Goal: Task Accomplishment & Management: Use online tool/utility

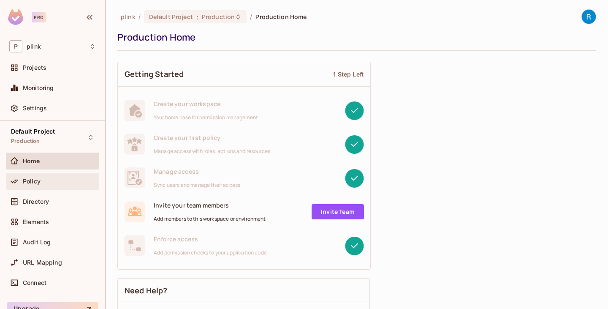
click at [32, 178] on span "Policy" at bounding box center [32, 181] width 18 height 7
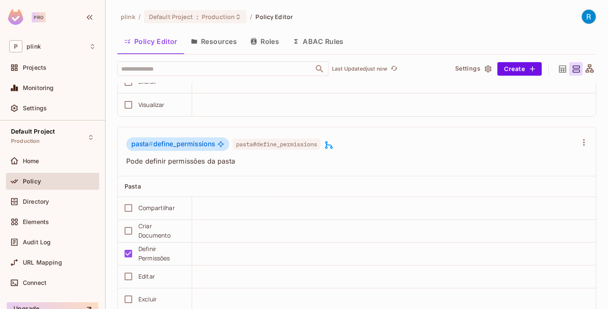
scroll to position [971, 0]
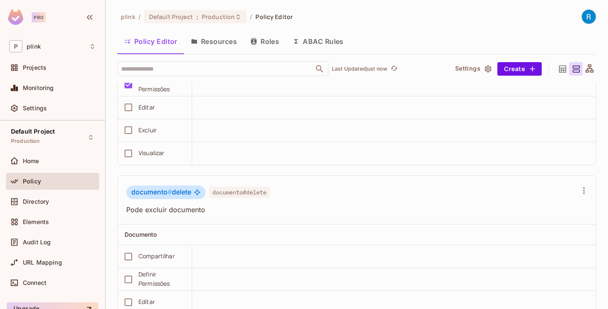
click at [586, 70] on icon at bounding box center [590, 68] width 8 height 8
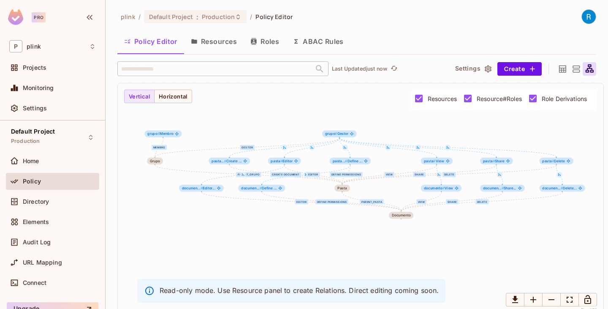
drag, startPoint x: 366, startPoint y: 152, endPoint x: 371, endPoint y: 128, distance: 24.5
click at [371, 128] on div "Gestor Membro parent_grupo Create Document Editor Define Permissions View Share…" at bounding box center [361, 198] width 486 height 231
click at [205, 45] on button "Resources" at bounding box center [214, 41] width 60 height 21
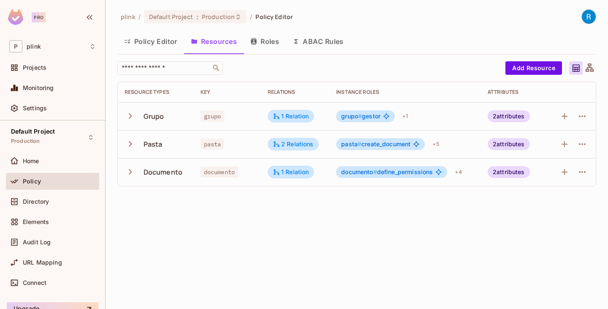
click at [587, 70] on icon at bounding box center [590, 67] width 8 height 8
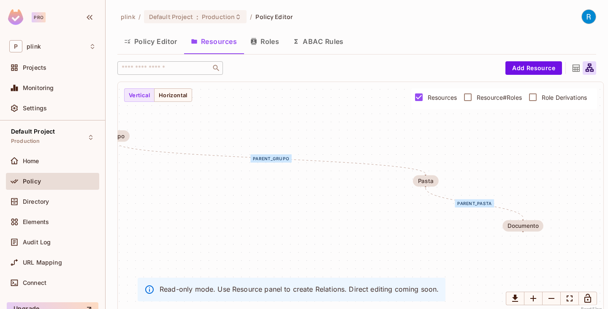
drag, startPoint x: 318, startPoint y: 151, endPoint x: 285, endPoint y: 134, distance: 37.4
click at [280, 134] on div "parent_grupo parent_pasta Grupo Pasta Documento" at bounding box center [361, 197] width 486 height 231
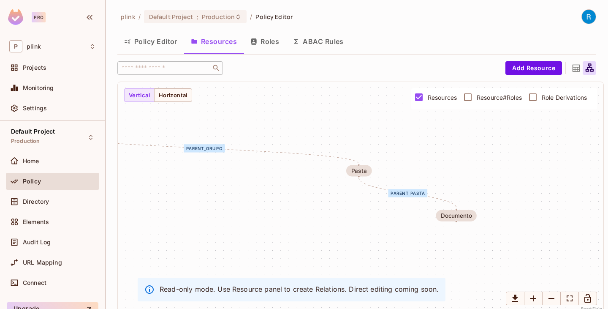
drag, startPoint x: 410, startPoint y: 150, endPoint x: 342, endPoint y: 139, distance: 69.2
click at [342, 140] on div "parent_grupo parent_pasta Grupo Pasta Documento" at bounding box center [361, 197] width 486 height 231
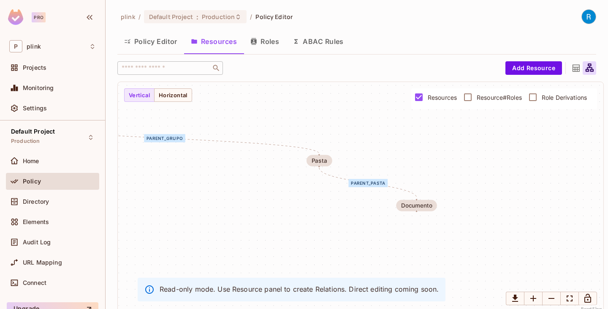
drag, startPoint x: 418, startPoint y: 153, endPoint x: 392, endPoint y: 142, distance: 27.6
click at [380, 143] on div "parent_grupo parent_pasta Grupo Pasta Documento" at bounding box center [361, 197] width 486 height 231
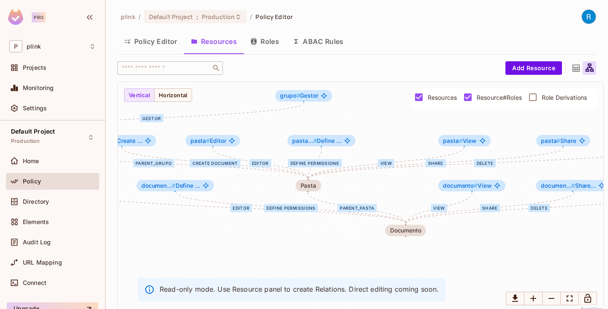
drag, startPoint x: 410, startPoint y: 165, endPoint x: 412, endPoint y: 182, distance: 17.4
click at [399, 190] on div "Gestor Membro parent_grupo Create Document Editor Define Permissions View Share…" at bounding box center [361, 197] width 486 height 231
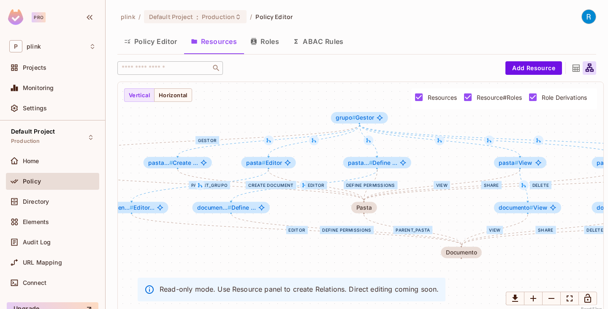
drag, startPoint x: 402, startPoint y: 146, endPoint x: 448, endPoint y: 166, distance: 50.1
click at [451, 167] on div "Gestor Membro parent_grupo Create Document Editor Define Permissions View Share…" at bounding box center [361, 197] width 486 height 231
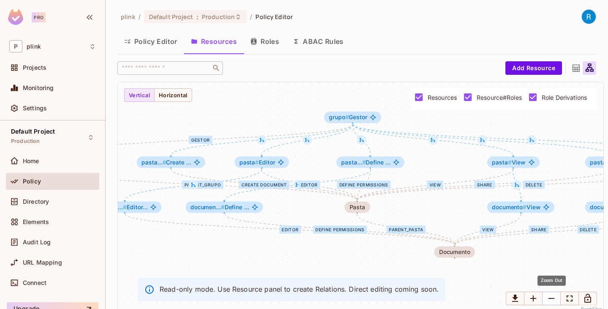
click at [547, 296] on icon "Zoom Out" at bounding box center [551, 298] width 10 height 10
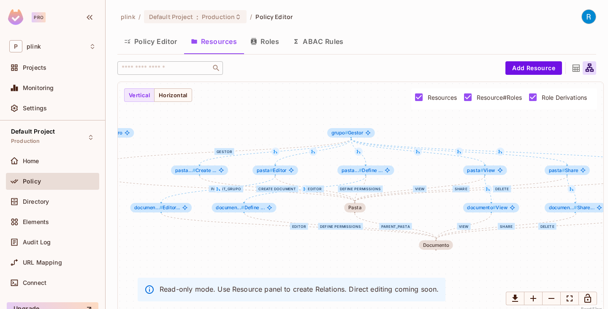
drag, startPoint x: 421, startPoint y: 161, endPoint x: 415, endPoint y: 167, distance: 8.4
click at [415, 167] on div "Gestor Membro parent_grupo Create Document Editor Define Permissions View Share…" at bounding box center [361, 197] width 486 height 231
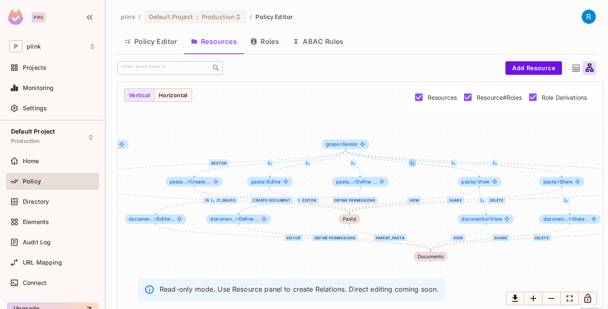
drag, startPoint x: 415, startPoint y: 155, endPoint x: 413, endPoint y: 163, distance: 8.3
click at [413, 163] on icon at bounding box center [412, 162] width 3 height 3
click at [409, 165] on div at bounding box center [412, 163] width 8 height 8
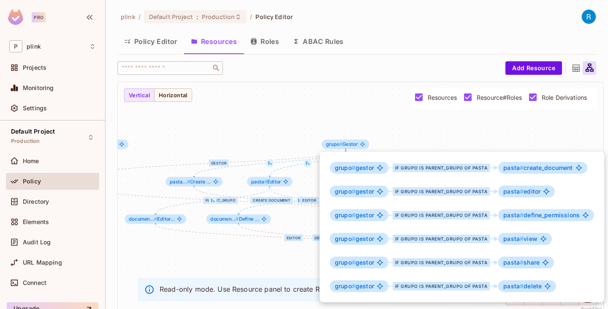
click at [397, 119] on div at bounding box center [304, 154] width 608 height 309
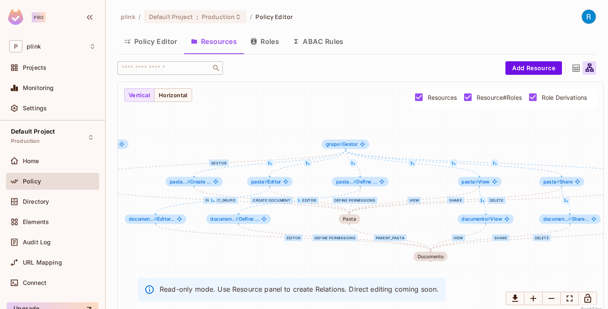
click at [269, 42] on button "Roles" at bounding box center [265, 41] width 42 height 21
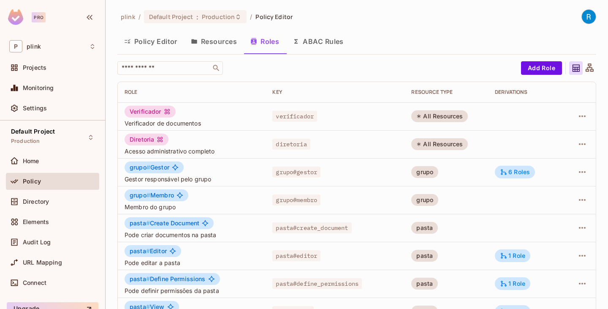
click at [329, 40] on button "ABAC Rules" at bounding box center [318, 41] width 65 height 21
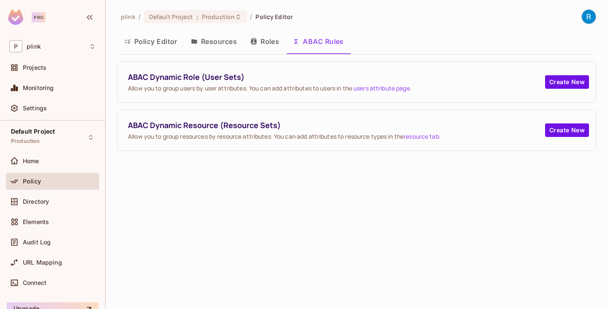
click at [146, 46] on button "Policy Editor" at bounding box center [150, 41] width 67 height 21
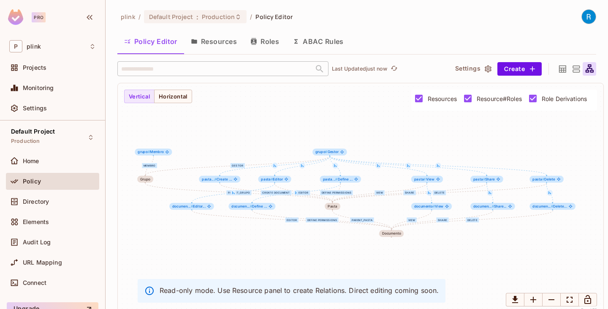
drag, startPoint x: 340, startPoint y: 161, endPoint x: 334, endPoint y: 153, distance: 10.6
click at [334, 153] on div "Gestor Membro parent_grupo Create Document Editor Define Permissions View Share…" at bounding box center [361, 198] width 486 height 231
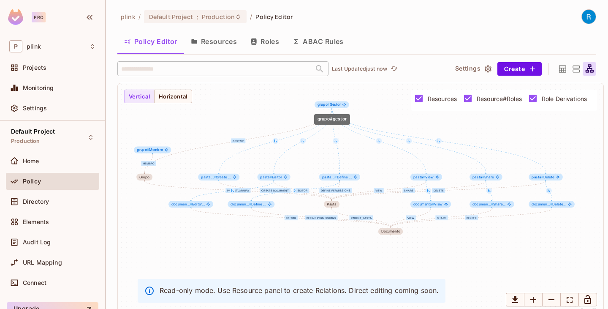
drag, startPoint x: 333, startPoint y: 150, endPoint x: 336, endPoint y: 103, distance: 47.4
click at [336, 103] on span "grupo # Gestor" at bounding box center [329, 105] width 23 height 4
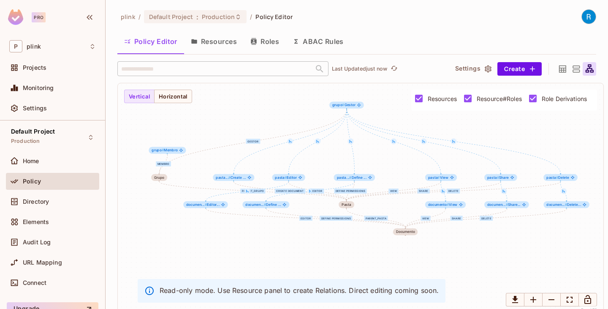
drag, startPoint x: 234, startPoint y: 111, endPoint x: 249, endPoint y: 111, distance: 14.8
click at [249, 111] on div "Gestor Membro parent_grupo Create Document Editor Define Permissions View Share…" at bounding box center [361, 198] width 486 height 231
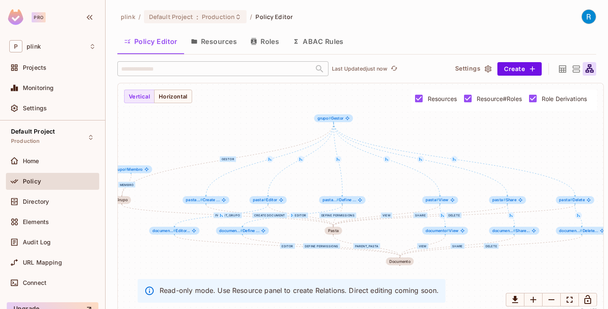
drag, startPoint x: 380, startPoint y: 169, endPoint x: 375, endPoint y: 195, distance: 25.8
click at [375, 195] on div "Gestor Membro parent_grupo Create Document Editor Define Permissions View Share…" at bounding box center [361, 198] width 486 height 231
drag, startPoint x: 334, startPoint y: 119, endPoint x: 338, endPoint y: 110, distance: 9.4
click at [338, 110] on span "grupo # Gestor" at bounding box center [335, 110] width 26 height 5
drag, startPoint x: 339, startPoint y: 110, endPoint x: 334, endPoint y: 121, distance: 11.4
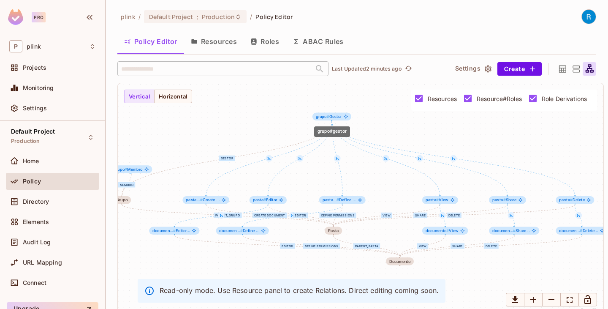
click at [334, 117] on span "grupo # Gestor" at bounding box center [329, 116] width 26 height 5
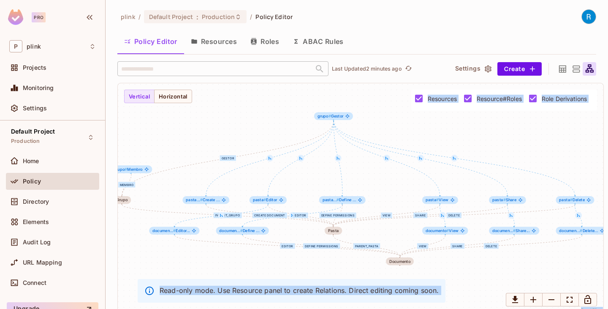
drag, startPoint x: 336, startPoint y: 206, endPoint x: 340, endPoint y: 192, distance: 14.7
click at [349, 179] on div "Gestor Membro parent_grupo Create Document Editor Define Permissions View Share…" at bounding box center [361, 198] width 486 height 231
click at [339, 200] on span "pasta... # Define ..." at bounding box center [340, 200] width 34 height 5
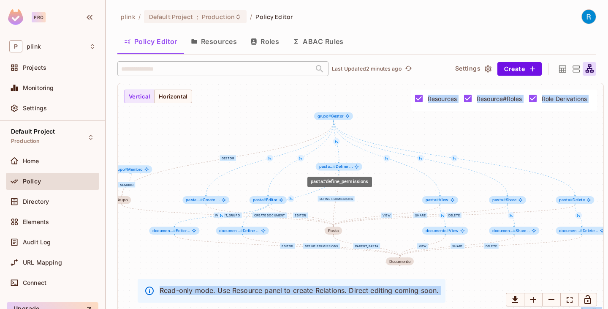
drag, startPoint x: 339, startPoint y: 200, endPoint x: 337, endPoint y: 166, distance: 33.9
click at [337, 166] on span "pasta... # Define ..." at bounding box center [336, 166] width 34 height 5
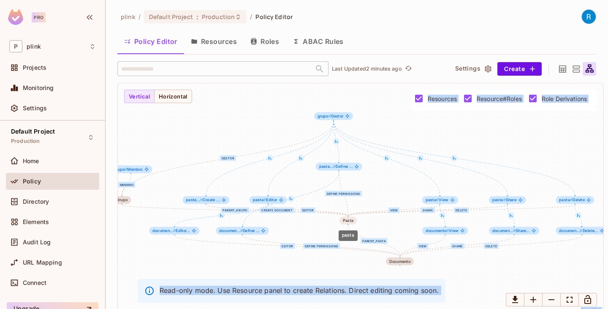
drag, startPoint x: 334, startPoint y: 228, endPoint x: 349, endPoint y: 217, distance: 18.5
click at [349, 218] on div "Pasta" at bounding box center [348, 220] width 11 height 5
drag, startPoint x: 270, startPoint y: 200, endPoint x: 261, endPoint y: 177, distance: 24.9
click at [262, 177] on span "pasta # Editor" at bounding box center [261, 177] width 24 height 5
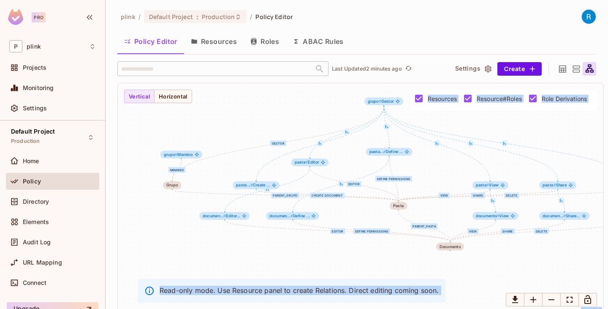
drag, startPoint x: 228, startPoint y: 160, endPoint x: 278, endPoint y: 146, distance: 52.4
click at [278, 146] on div "Gestor" at bounding box center [278, 142] width 16 height 5
drag, startPoint x: 183, startPoint y: 155, endPoint x: 221, endPoint y: 103, distance: 63.9
click at [221, 106] on span "grupo # Membro" at bounding box center [215, 108] width 29 height 5
click at [174, 99] on button "Horizontal" at bounding box center [173, 97] width 38 height 14
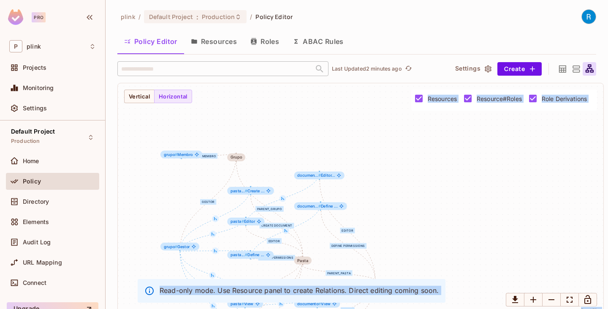
click at [484, 70] on icon "button" at bounding box center [488, 69] width 8 height 8
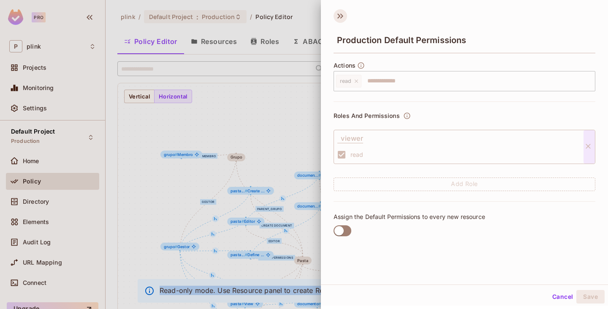
click at [344, 21] on icon at bounding box center [341, 16] width 14 height 14
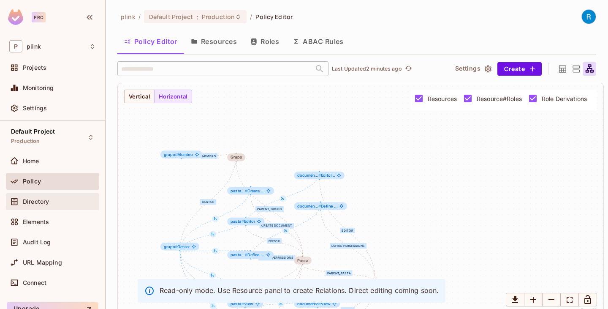
click at [27, 208] on div "Directory" at bounding box center [52, 201] width 93 height 17
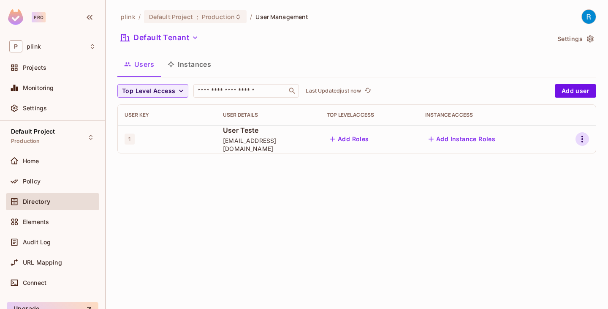
click at [582, 139] on icon "button" at bounding box center [582, 139] width 2 height 7
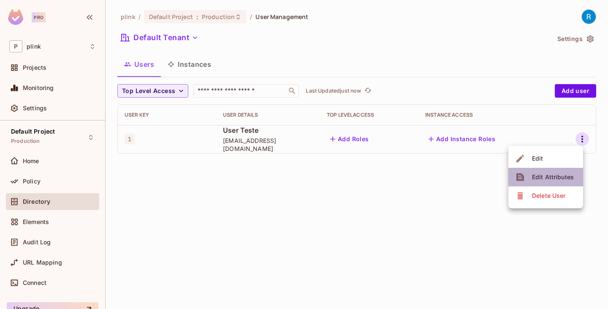
click at [549, 173] on div "Edit Attributes" at bounding box center [553, 177] width 42 height 8
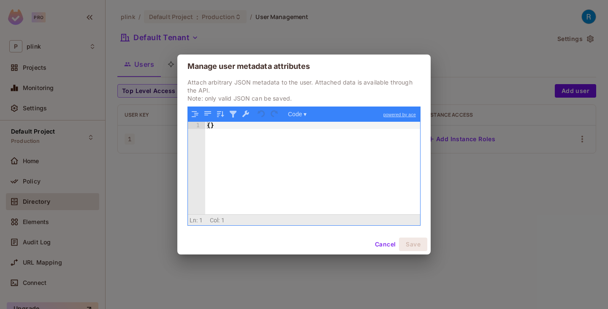
drag, startPoint x: 377, startPoint y: 244, endPoint x: 371, endPoint y: 242, distance: 6.7
click at [377, 244] on button "Cancel" at bounding box center [385, 244] width 27 height 14
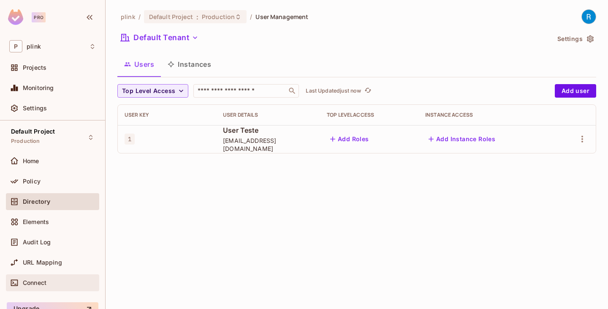
scroll to position [38, 0]
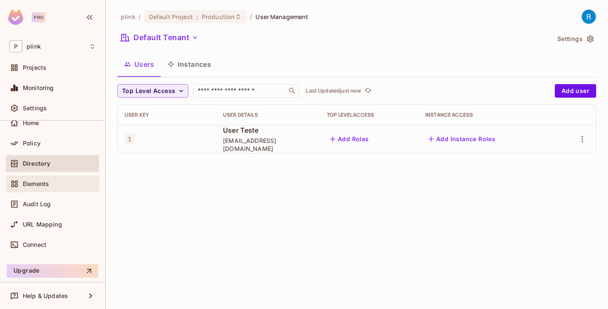
click at [36, 186] on span "Elements" at bounding box center [36, 183] width 26 height 7
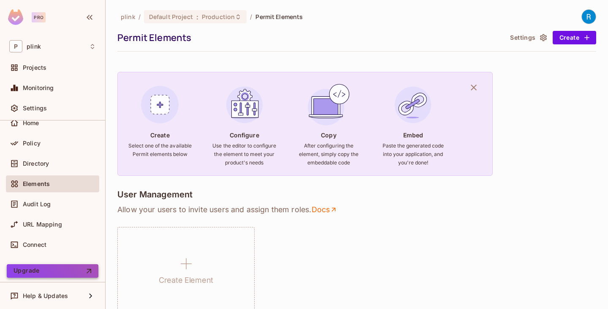
click at [64, 273] on button "Upgrade" at bounding box center [53, 271] width 92 height 14
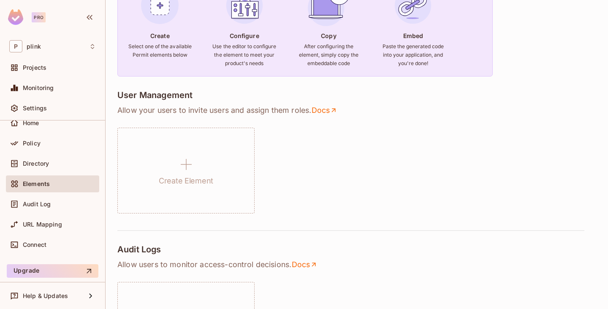
scroll to position [84, 0]
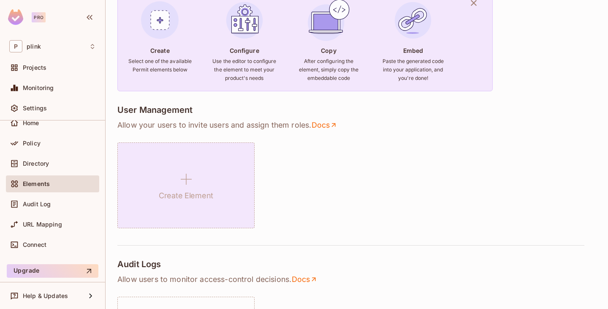
click at [170, 179] on div "Create Element" at bounding box center [185, 185] width 137 height 86
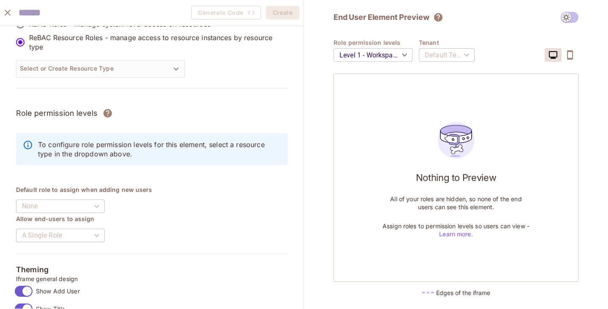
scroll to position [42, 0]
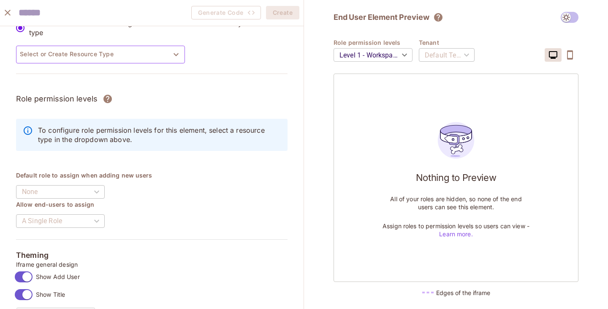
click at [127, 57] on button "Select or Create Resource Type" at bounding box center [100, 55] width 169 height 18
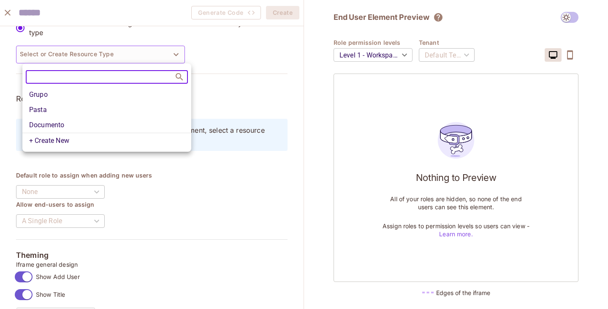
click at [65, 96] on li "Grupo" at bounding box center [106, 94] width 169 height 15
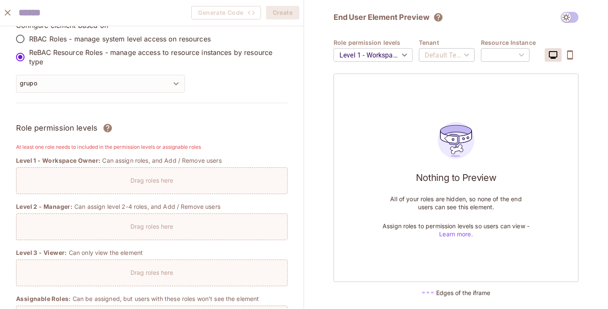
scroll to position [0, 0]
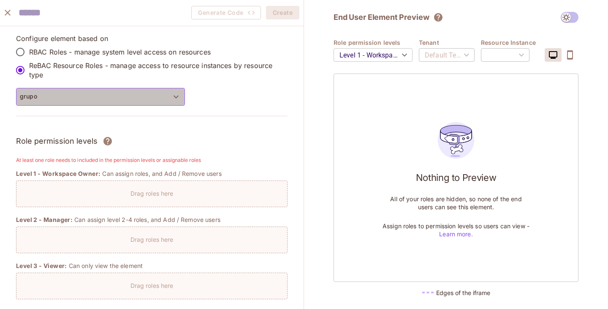
click at [83, 98] on button "grupo" at bounding box center [100, 97] width 169 height 18
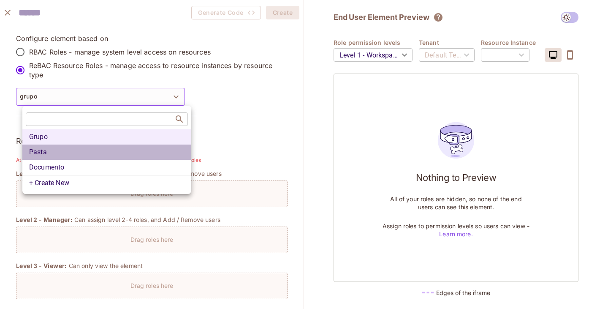
click at [52, 154] on li "Pasta" at bounding box center [106, 151] width 169 height 15
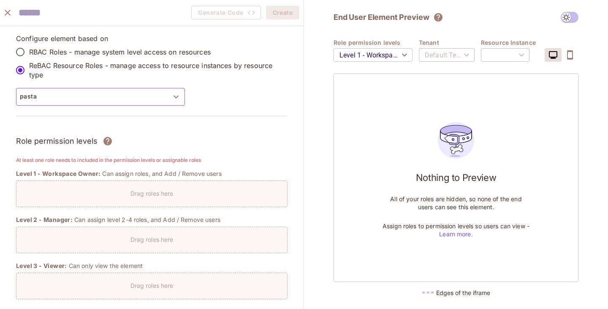
click at [112, 96] on button "pasta" at bounding box center [100, 97] width 169 height 18
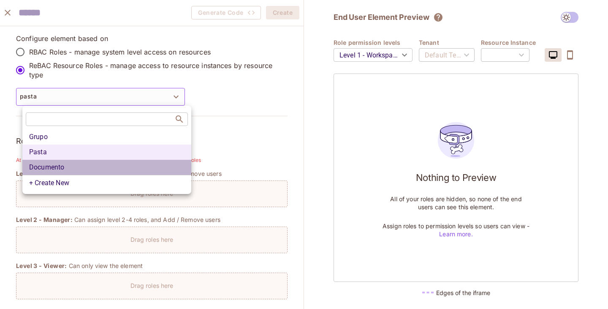
click at [61, 165] on li "Documento" at bounding box center [106, 167] width 169 height 15
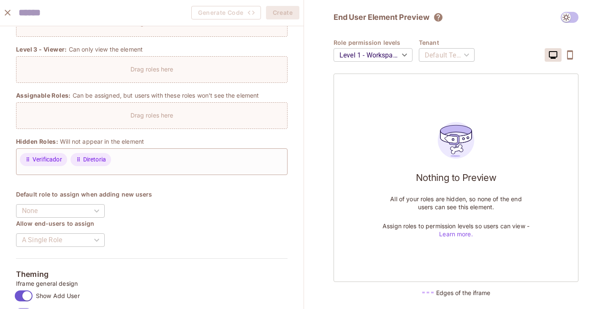
scroll to position [211, 0]
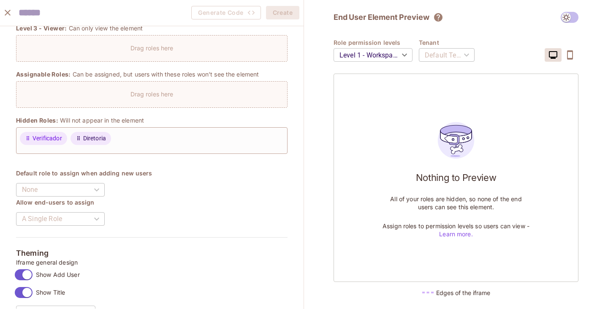
click at [92, 136] on span "Diretoria" at bounding box center [94, 138] width 23 height 9
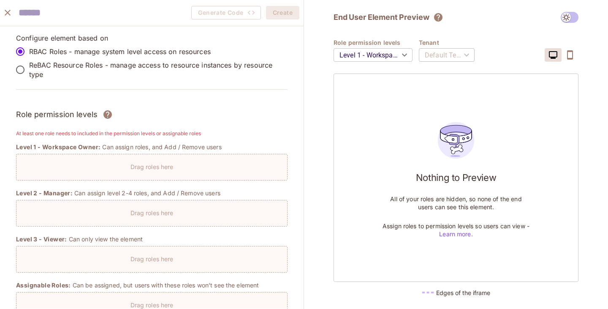
scroll to position [0, 0]
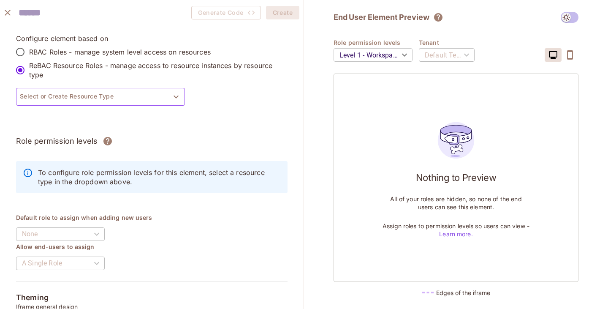
click at [56, 92] on button "Select or Create Resource Type" at bounding box center [100, 97] width 169 height 18
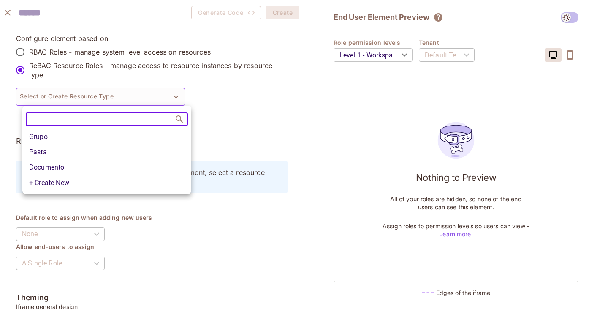
click at [46, 153] on li "Pasta" at bounding box center [106, 151] width 169 height 15
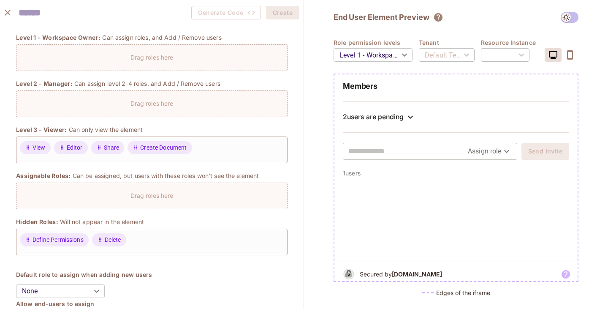
scroll to position [127, 0]
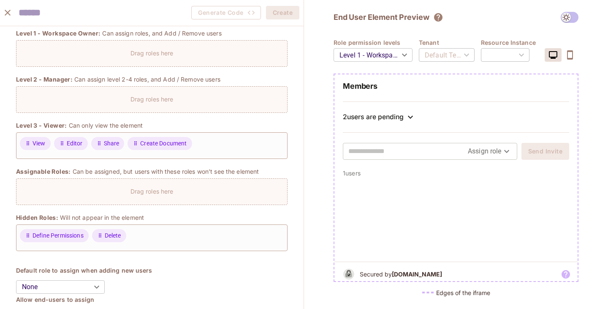
click at [505, 152] on body "Pro P plink Projects Monitoring Settings Default Project Production Home Policy…" at bounding box center [304, 154] width 608 height 309
click at [409, 174] on div at bounding box center [304, 154] width 608 height 309
click at [397, 153] on input "text" at bounding box center [407, 151] width 119 height 14
click at [391, 154] on input "text" at bounding box center [407, 151] width 119 height 14
click at [360, 185] on div at bounding box center [455, 219] width 243 height 84
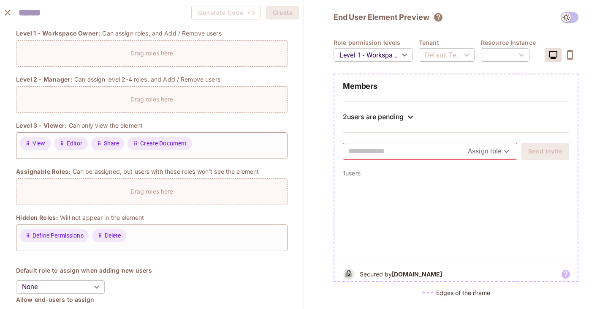
click at [410, 112] on icon at bounding box center [410, 117] width 10 height 10
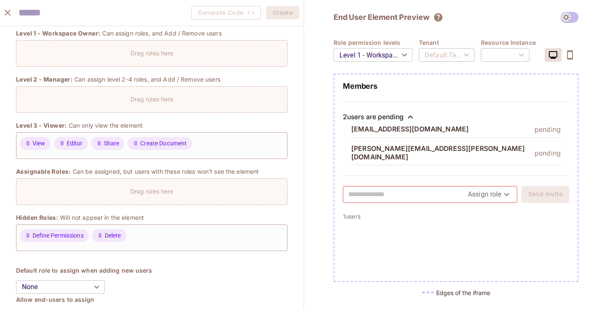
click at [410, 112] on icon at bounding box center [410, 117] width 10 height 10
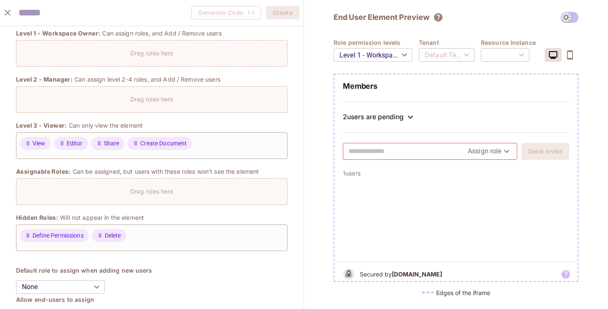
click at [480, 153] on body "Pro P plink Projects Monitoring Settings Default Project Production Home Policy…" at bounding box center [304, 154] width 608 height 309
click at [467, 179] on li "Editor" at bounding box center [484, 185] width 66 height 15
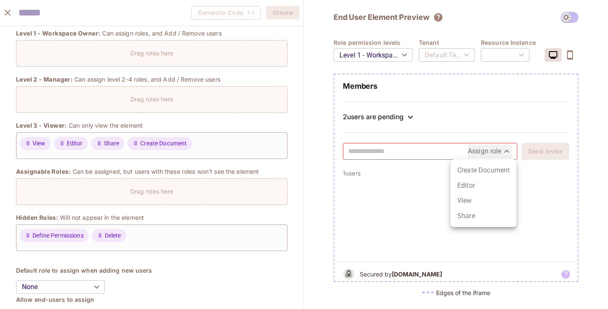
type input "******"
click at [447, 151] on input "text" at bounding box center [415, 151] width 134 height 14
type input "**********"
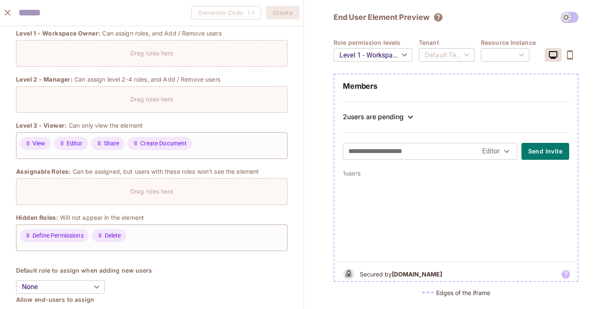
click at [486, 177] on div at bounding box center [455, 219] width 243 height 84
click at [531, 147] on button "Send Invite" at bounding box center [545, 151] width 48 height 17
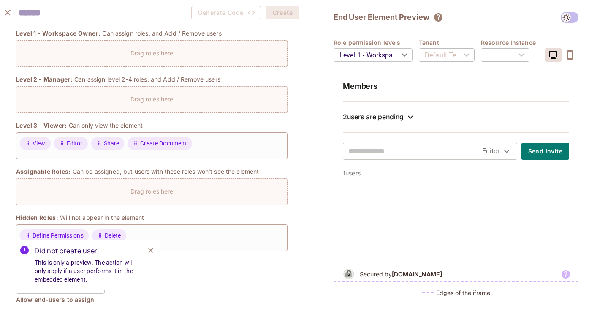
drag, startPoint x: 32, startPoint y: 266, endPoint x: 94, endPoint y: 269, distance: 62.6
click at [94, 269] on div "Did not create user This is only a preview. The action will only apply if a use…" at bounding box center [87, 264] width 148 height 50
drag, startPoint x: 87, startPoint y: 282, endPoint x: 64, endPoint y: 274, distance: 24.3
click at [64, 274] on span "This is only a preview. The action will only apply if a user performs it in the…" at bounding box center [86, 270] width 103 height 25
click at [150, 251] on icon "Close" at bounding box center [150, 249] width 5 height 5
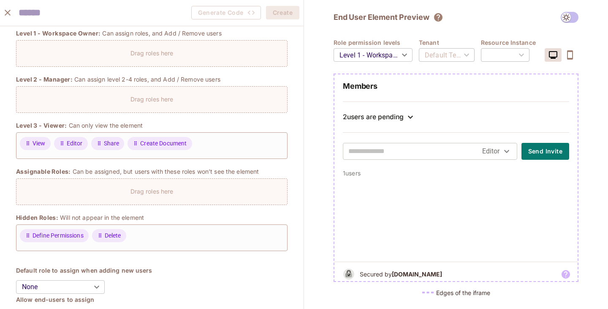
drag, startPoint x: 405, startPoint y: 164, endPoint x: 403, endPoint y: 158, distance: 6.3
click at [405, 163] on div "Members 2 users are pending Editor ****** Send Invite" at bounding box center [455, 125] width 243 height 88
click at [399, 154] on input "text" at bounding box center [415, 151] width 134 height 14
click at [359, 201] on div at bounding box center [455, 219] width 243 height 84
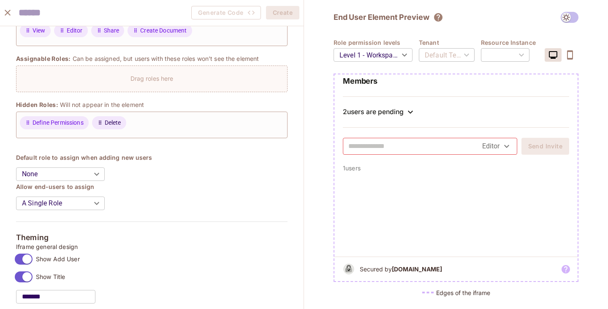
scroll to position [296, 0]
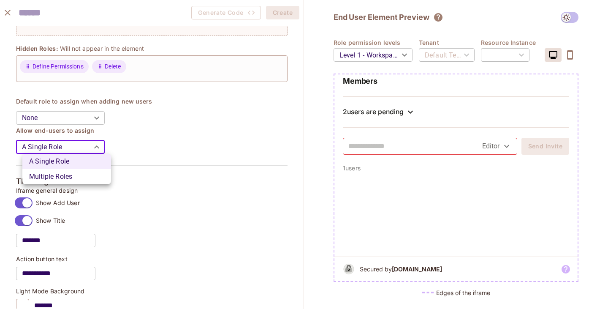
click at [97, 152] on body "Pro P plink Projects Monitoring Settings Default Project Production Home Policy…" at bounding box center [304, 154] width 608 height 309
click at [79, 172] on li "Multiple Roles" at bounding box center [66, 176] width 89 height 15
type input "*****"
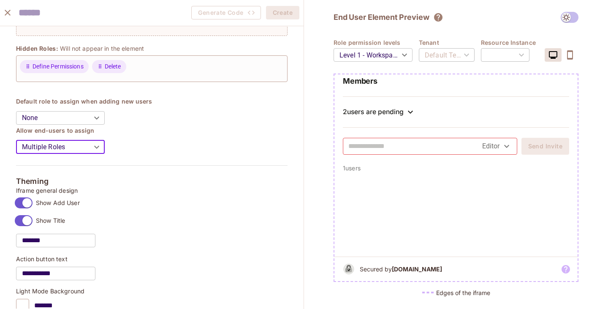
click at [185, 129] on h4 "Allow end-users to assign" at bounding box center [152, 130] width 272 height 8
click at [483, 144] on body "Pro P plink Projects Monitoring Settings Default Project Production Home Policy…" at bounding box center [304, 154] width 608 height 309
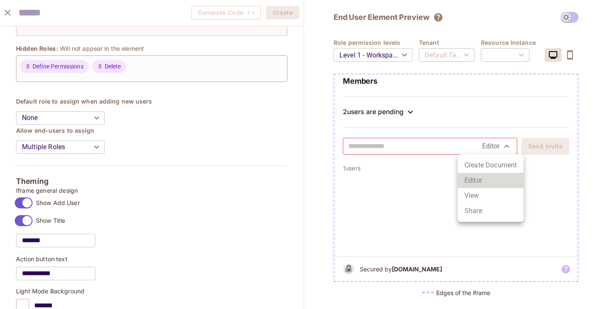
click at [475, 171] on li "Create Document" at bounding box center [491, 165] width 66 height 15
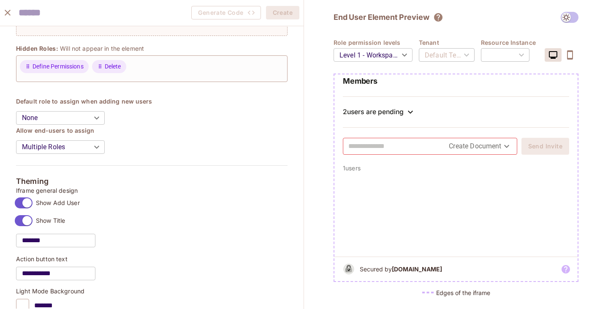
click at [444, 144] on body "Pro P plink Projects Monitoring Settings Default Project Production Home Policy…" at bounding box center [304, 154] width 608 height 309
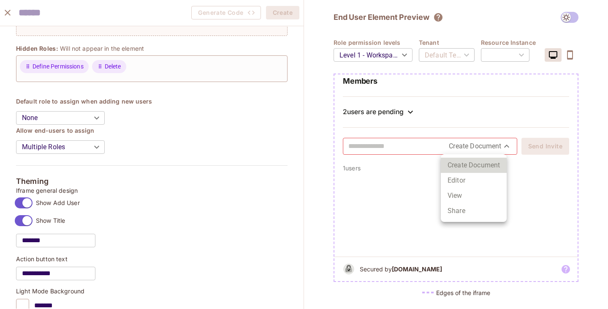
click at [462, 188] on li "View" at bounding box center [474, 195] width 66 height 15
type input "****"
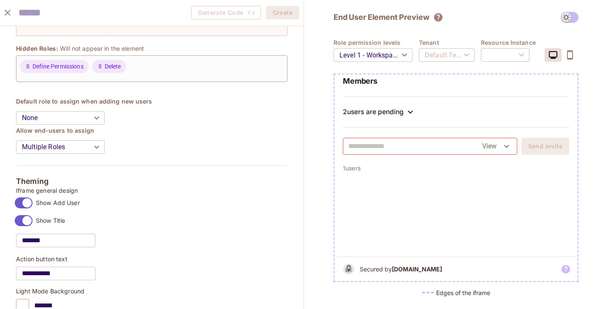
click at [450, 193] on div at bounding box center [455, 214] width 243 height 84
click at [108, 114] on body "Pro P plink Projects Monitoring Settings Default Project Production Home Policy…" at bounding box center [304, 154] width 608 height 309
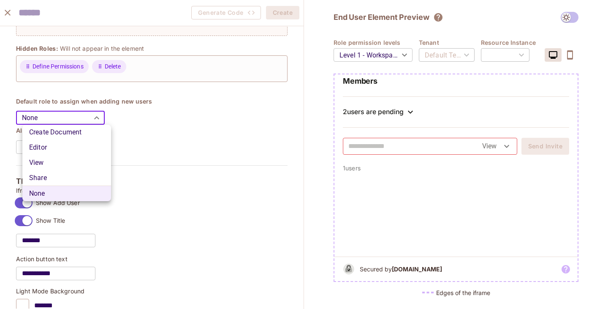
click at [71, 160] on li "View" at bounding box center [66, 162] width 89 height 15
type input "****"
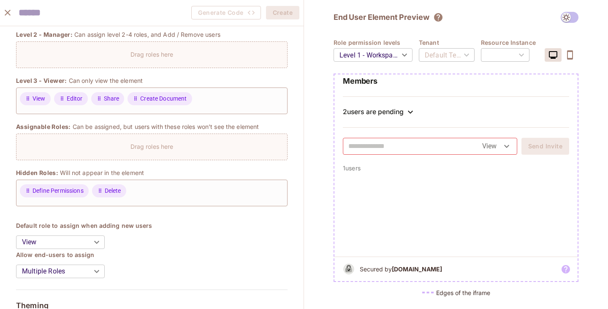
scroll to position [169, 0]
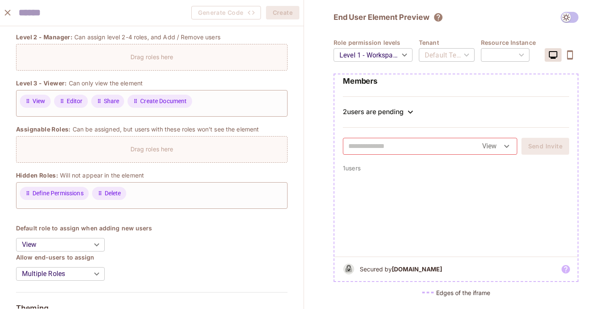
click at [339, 120] on div "Members 2 users are pending View **** Send Invite" at bounding box center [455, 120] width 243 height 88
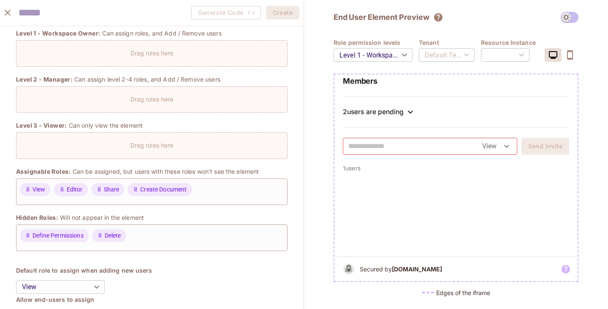
click at [122, 169] on p "Can be assigned, but users with these roles won’t see the element" at bounding box center [166, 171] width 187 height 8
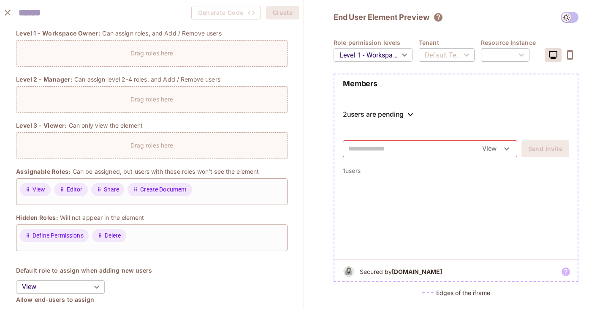
scroll to position [0, 0]
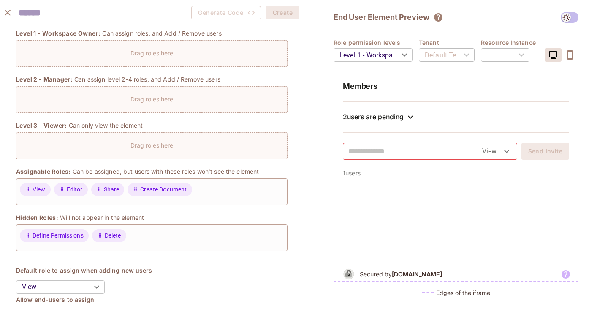
click at [385, 59] on body "Pro P plink Projects Monitoring Settings Default Project Production Home Policy…" at bounding box center [304, 154] width 608 height 309
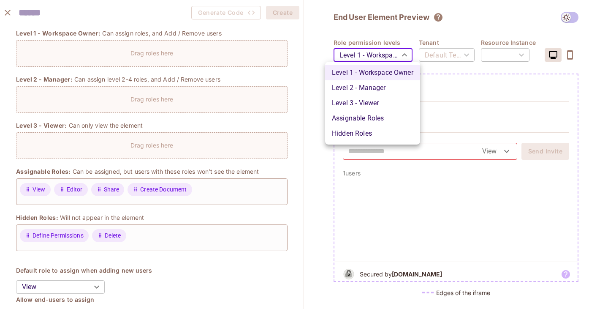
click at [378, 113] on li "Assignable Roles" at bounding box center [372, 118] width 95 height 15
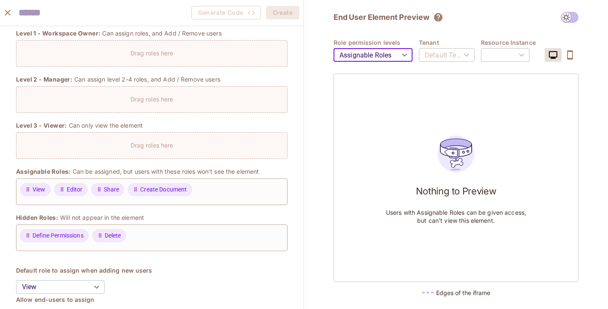
click at [453, 51] on div "Default Tenant" at bounding box center [447, 55] width 56 height 24
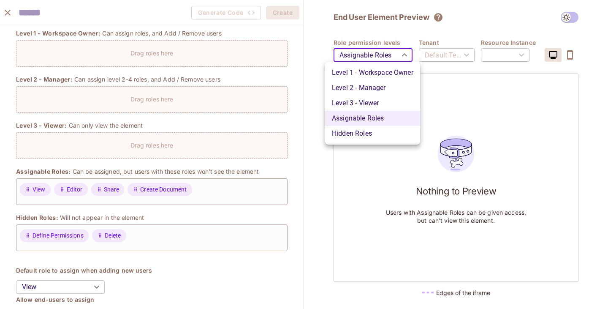
click at [400, 55] on body "Pro P plink Projects Monitoring Settings Default Project Production Home Policy…" at bounding box center [304, 154] width 608 height 309
click at [372, 72] on li "Level 1 - Workspace Owner" at bounding box center [372, 72] width 95 height 15
type input "*******"
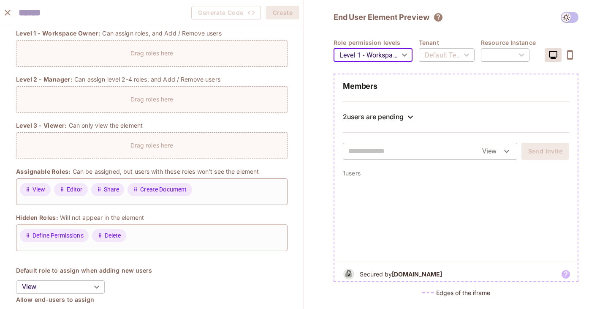
click at [493, 147] on body "Pro P plink Projects Monitoring Settings Default Project Production Home Policy…" at bounding box center [304, 154] width 608 height 309
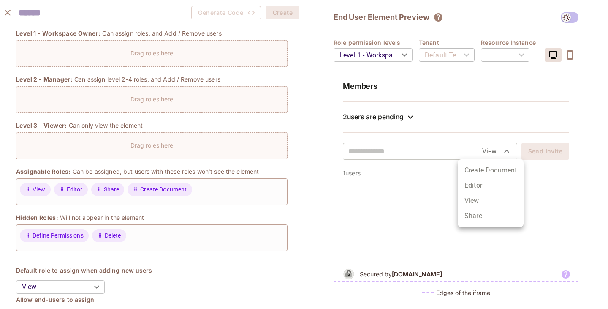
click at [488, 176] on li "Create Document" at bounding box center [491, 170] width 66 height 15
click at [501, 152] on body "Pro P plink Projects Monitoring Settings Default Project Production Home Policy…" at bounding box center [304, 154] width 608 height 309
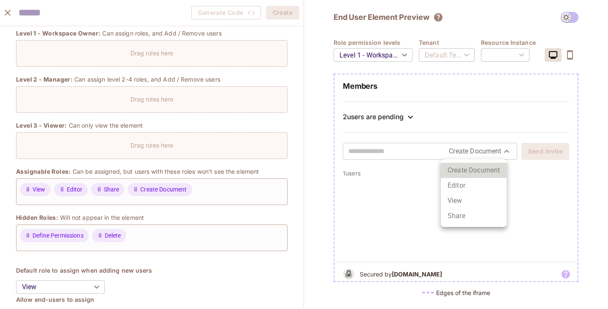
click at [481, 185] on li "Editor" at bounding box center [474, 185] width 66 height 15
type input "******"
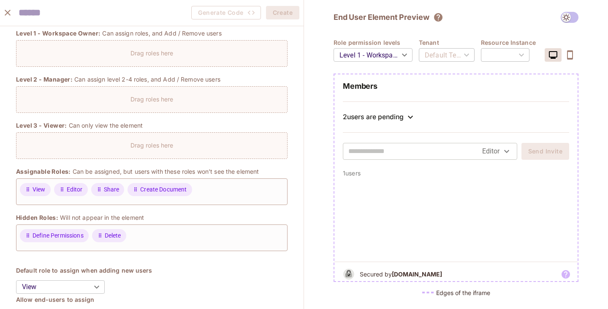
click at [473, 195] on div at bounding box center [455, 219] width 243 height 84
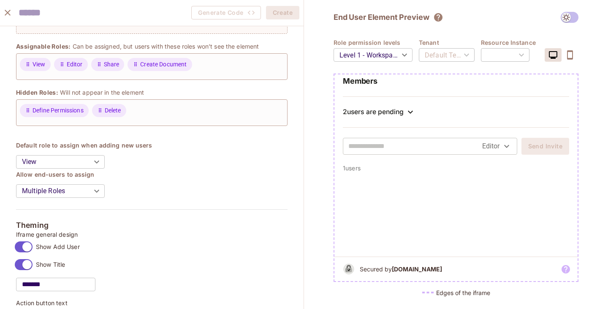
scroll to position [253, 0]
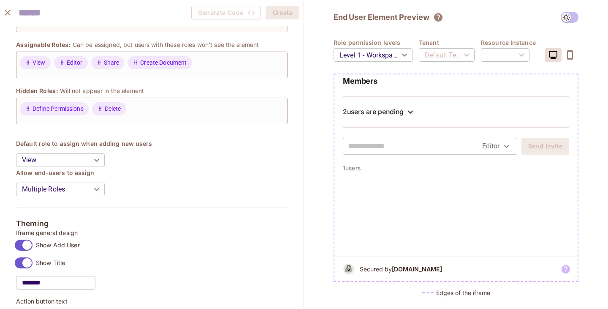
click at [96, 187] on body "Pro P plink Projects Monitoring Settings Default Project Production Home Policy…" at bounding box center [304, 154] width 608 height 309
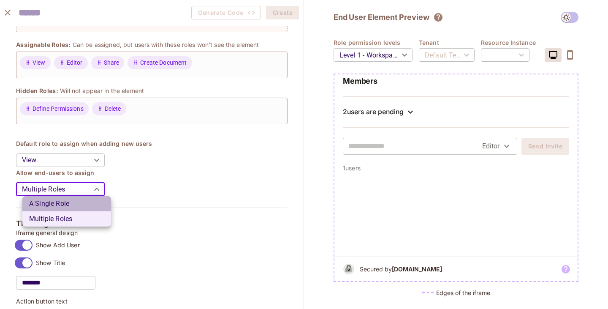
click at [80, 204] on li "A Single Role" at bounding box center [66, 203] width 89 height 15
type input "******"
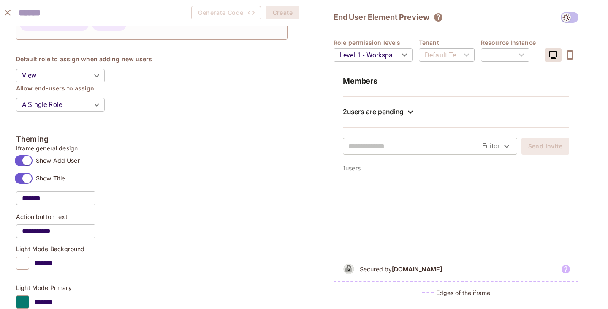
scroll to position [0, 0]
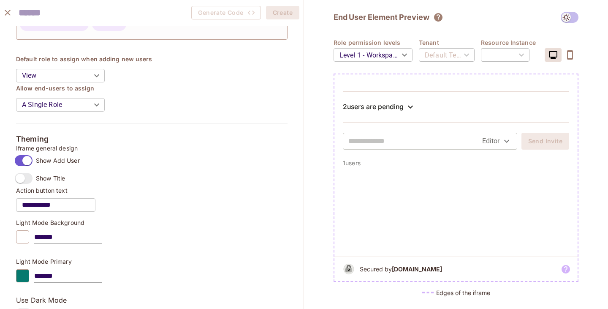
click at [29, 237] on div at bounding box center [22, 236] width 13 height 13
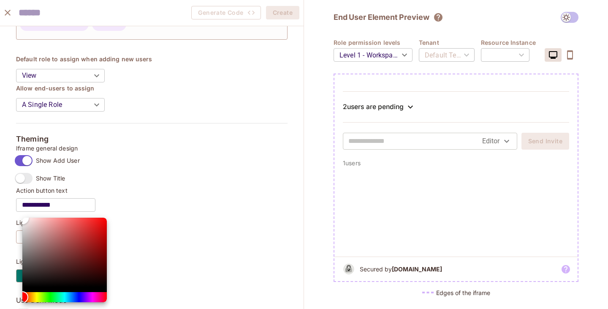
click at [24, 229] on div "Color" at bounding box center [64, 251] width 84 height 69
type input "*******"
drag, startPoint x: 27, startPoint y: 225, endPoint x: 20, endPoint y: 211, distance: 16.2
click at [20, 211] on div at bounding box center [304, 154] width 608 height 309
click at [219, 174] on div at bounding box center [304, 154] width 608 height 309
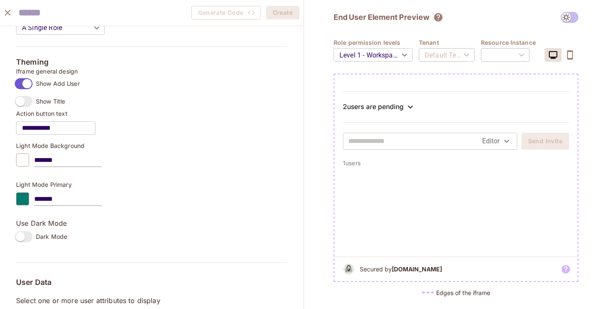
scroll to position [422, 0]
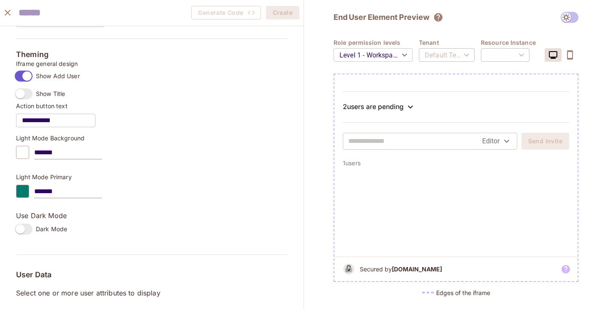
click at [28, 190] on div at bounding box center [22, 191] width 13 height 13
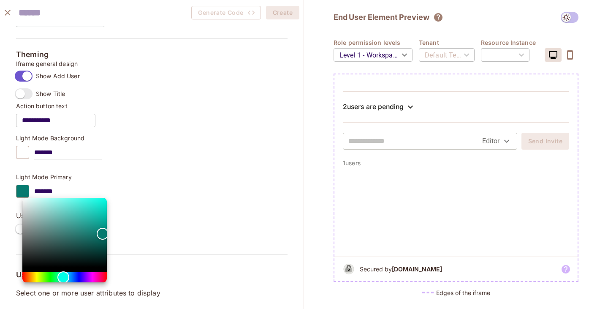
click at [235, 126] on div at bounding box center [304, 154] width 608 height 309
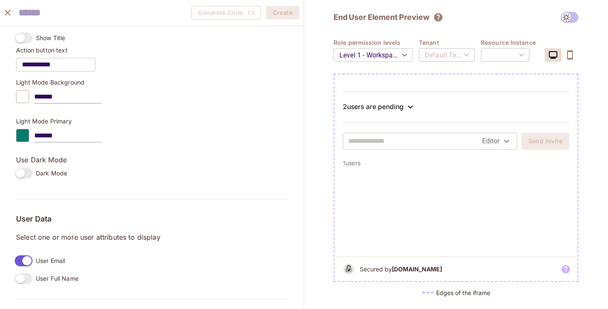
scroll to position [507, 0]
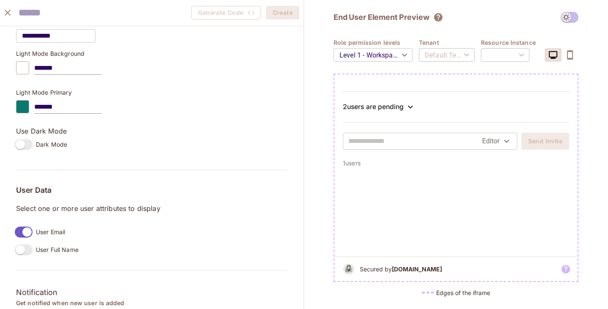
click at [573, 50] on icon "button" at bounding box center [570, 55] width 10 height 10
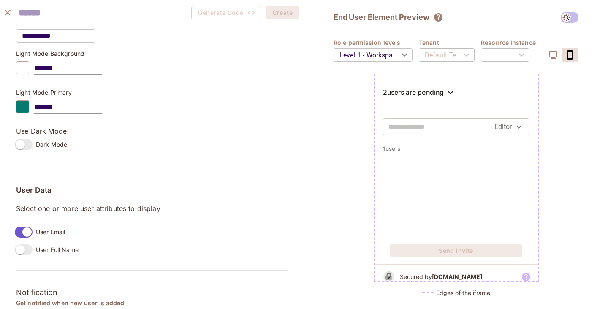
scroll to position [22, 0]
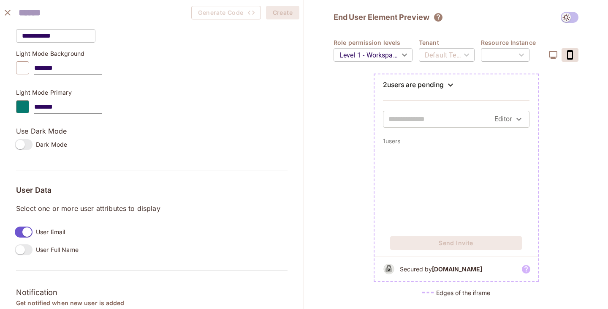
click at [557, 55] on icon "button" at bounding box center [553, 55] width 8 height 8
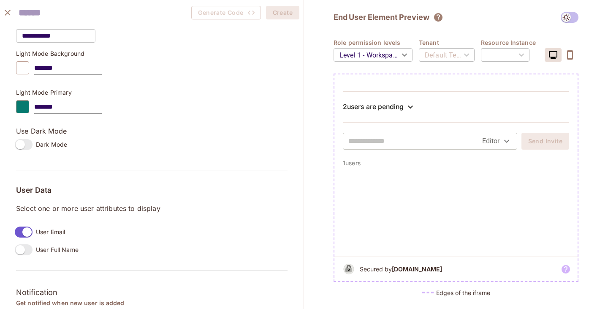
scroll to position [0, 0]
click at [510, 55] on div "​" at bounding box center [505, 55] width 49 height 24
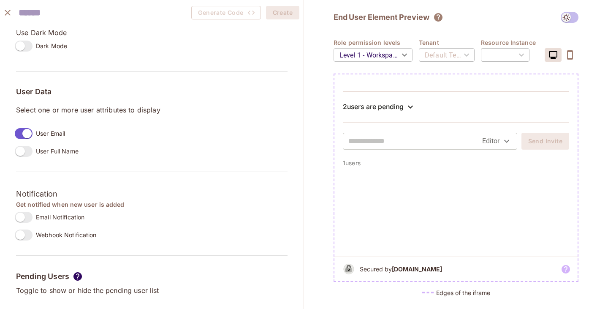
scroll to position [633, 0]
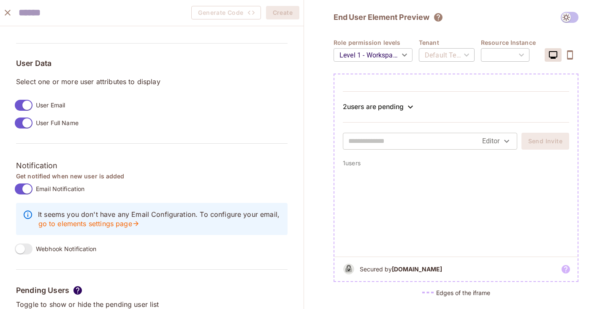
click at [24, 182] on label "Email Notification" at bounding box center [47, 189] width 73 height 18
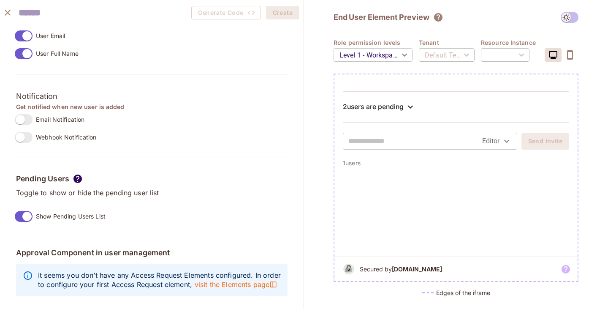
scroll to position [718, 0]
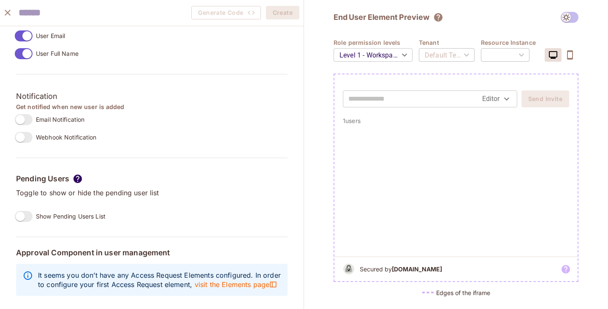
click at [162, 194] on div "Pending Users Toggle to show or hide the pending user list Show Pending Users L…" at bounding box center [152, 200] width 272 height 52
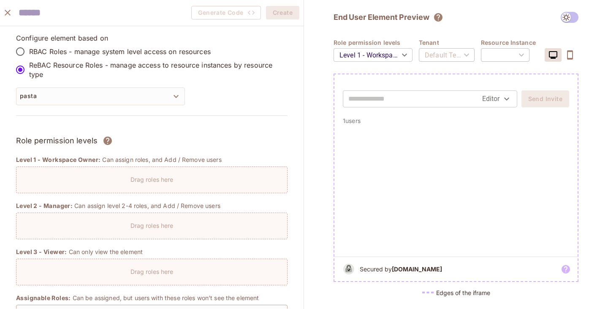
scroll to position [85, 0]
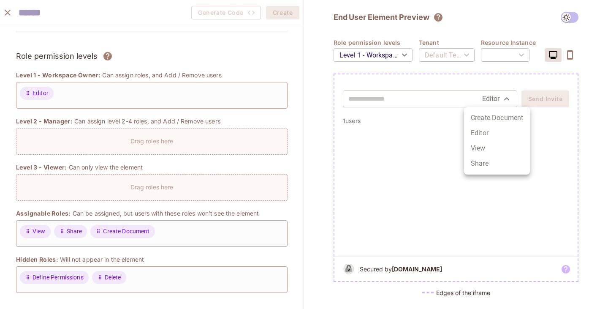
click at [502, 100] on body "Pro P plink Projects Monitoring Settings Default Project Production Home Policy…" at bounding box center [304, 154] width 608 height 309
click at [490, 118] on li "Create Document" at bounding box center [497, 117] width 66 height 15
type input "**********"
click at [476, 126] on div at bounding box center [455, 191] width 243 height 132
click at [422, 103] on input "text" at bounding box center [398, 99] width 100 height 14
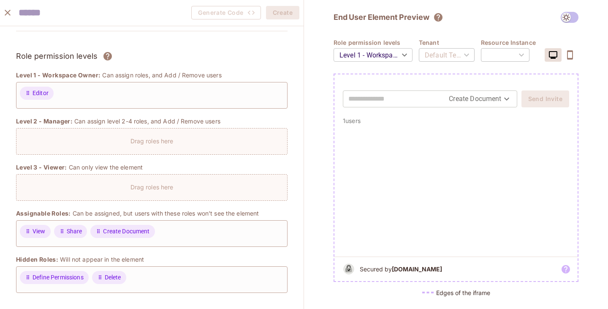
type input "**********"
click at [548, 100] on button "Send Invite" at bounding box center [545, 98] width 48 height 17
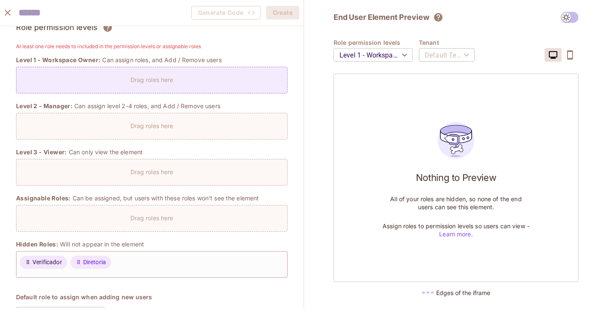
scroll to position [84, 0]
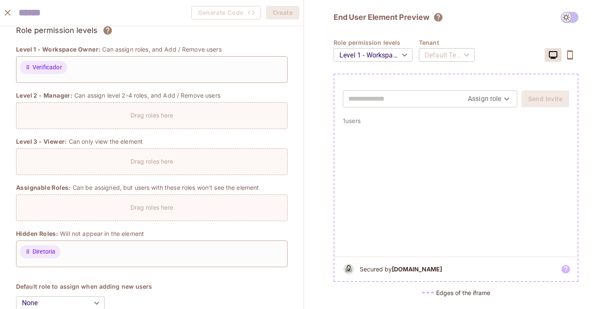
click at [489, 100] on body "Pro P plink Projects Monitoring Settings Default Project Production Home Policy…" at bounding box center [304, 154] width 608 height 309
click at [489, 117] on li "Verificador" at bounding box center [490, 117] width 47 height 15
type input "**********"
click at [440, 102] on input "text" at bounding box center [408, 99] width 120 height 14
type input "**********"
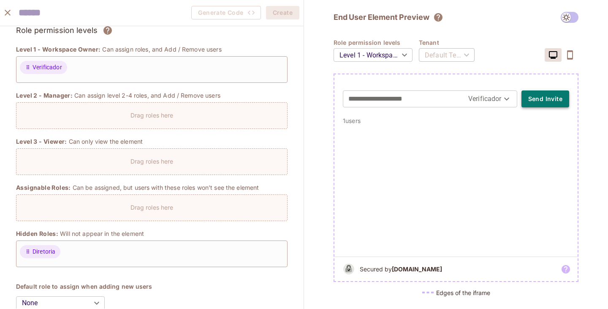
click at [539, 96] on button "Send Invite" at bounding box center [545, 98] width 48 height 17
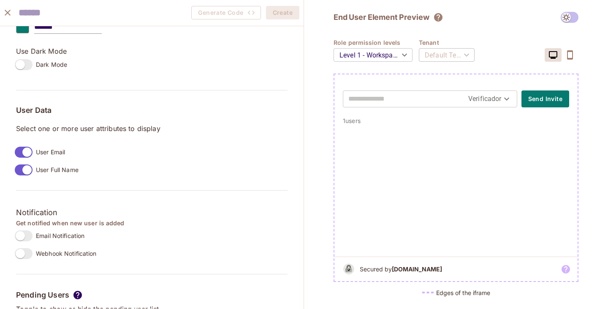
scroll to position [396, 0]
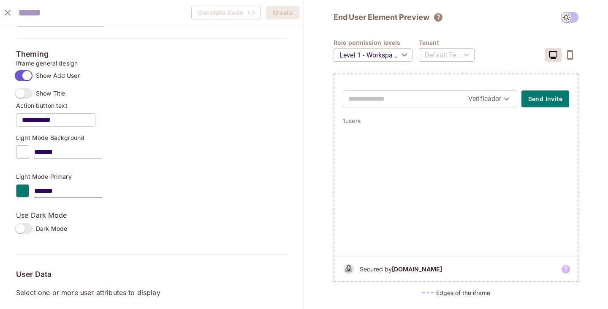
click at [62, 125] on input "**********" at bounding box center [55, 120] width 79 height 24
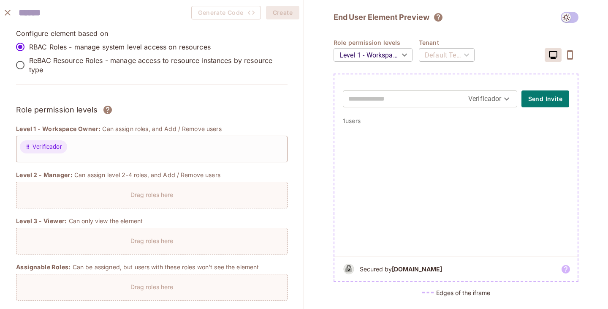
scroll to position [0, 0]
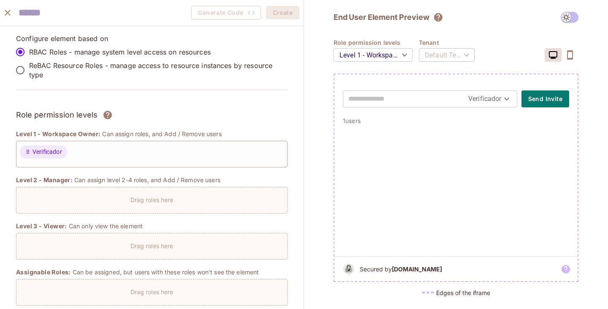
click at [457, 53] on div "Default Tenant" at bounding box center [447, 55] width 56 height 24
click at [438, 16] on icon "The element will only show tenant specific content. No user information will be…" at bounding box center [438, 17] width 8 height 8
click at [429, 30] on div "**********" at bounding box center [456, 157] width 245 height 291
click at [27, 14] on input "text" at bounding box center [65, 12] width 93 height 17
type input "**********"
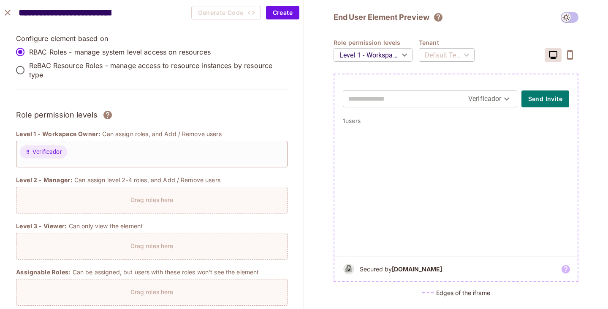
click at [254, 65] on p "ReBAC Resource Roles - manage access to resource instances by resource type" at bounding box center [155, 70] width 252 height 19
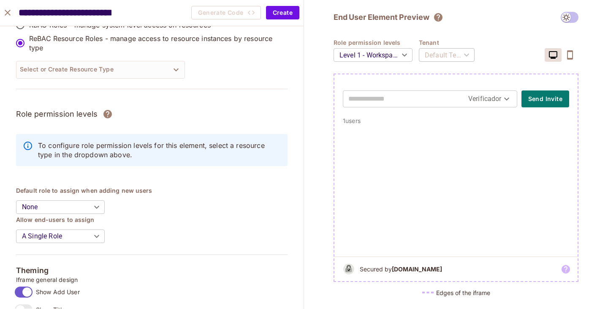
scroll to position [42, 0]
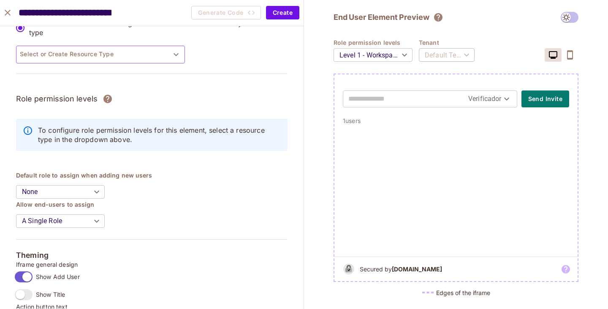
click at [97, 52] on button "Select or Create Resource Type" at bounding box center [100, 55] width 169 height 18
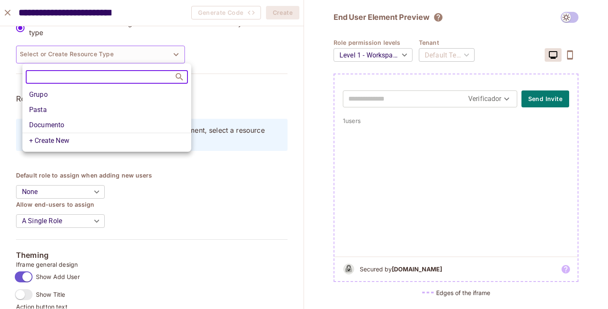
click at [54, 111] on li "Pasta" at bounding box center [106, 109] width 169 height 15
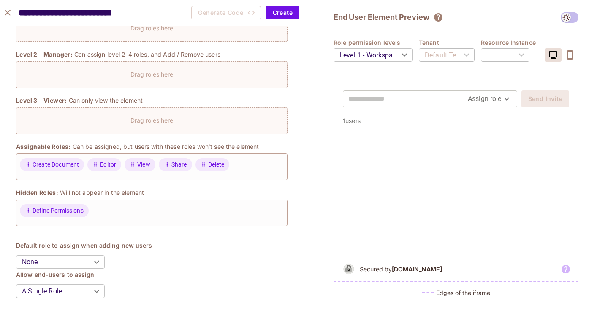
scroll to position [198, 0]
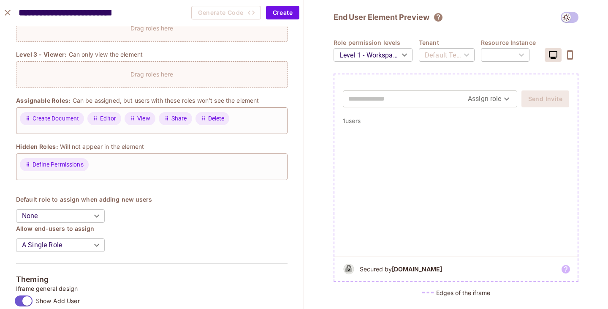
click at [97, 215] on body "Pro P plink Projects Monitoring Settings Default Project Production Home Policy…" at bounding box center [304, 154] width 608 height 309
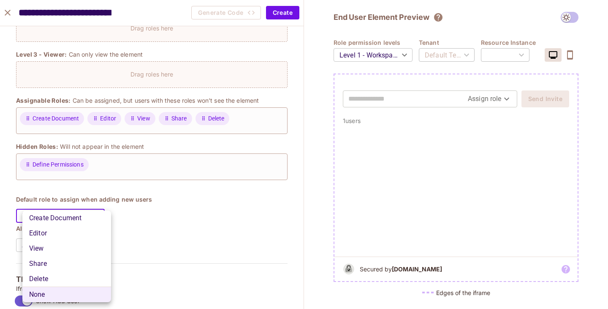
click at [46, 244] on li "View" at bounding box center [66, 248] width 89 height 15
type input "****"
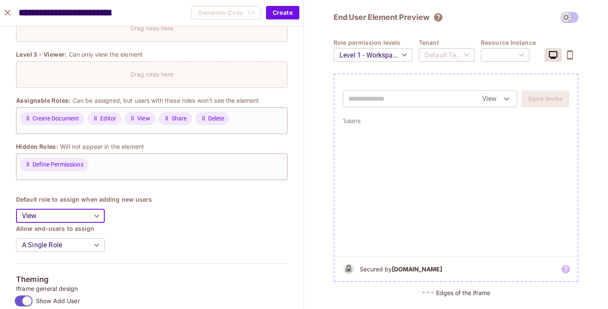
click at [91, 245] on body "Pro P plink Projects Monitoring Settings Default Project Production Home Policy…" at bounding box center [304, 154] width 608 height 309
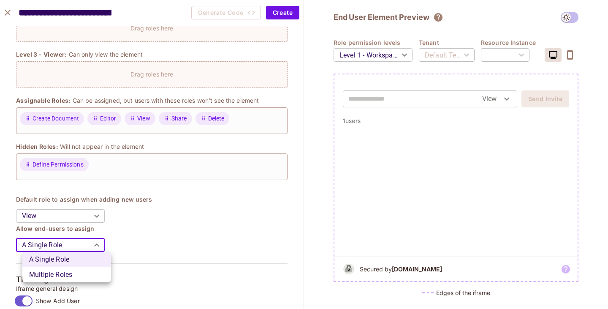
click at [71, 272] on li "Multiple Roles" at bounding box center [66, 274] width 89 height 15
type input "*****"
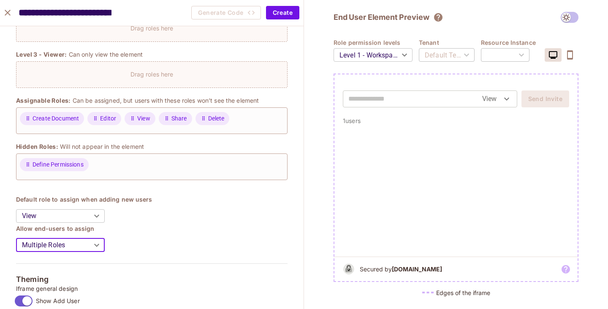
click at [506, 97] on body "Pro P plink Projects Monitoring Settings Default Project Production Home Policy…" at bounding box center [304, 154] width 608 height 309
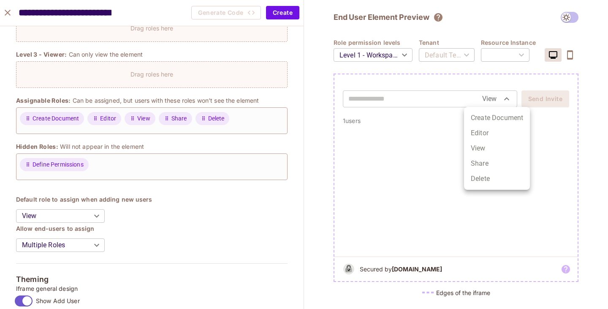
click at [485, 118] on li "Create Document" at bounding box center [497, 117] width 66 height 15
click at [503, 100] on body "Pro P plink Projects Monitoring Settings Default Project Production Home Policy…" at bounding box center [304, 154] width 608 height 309
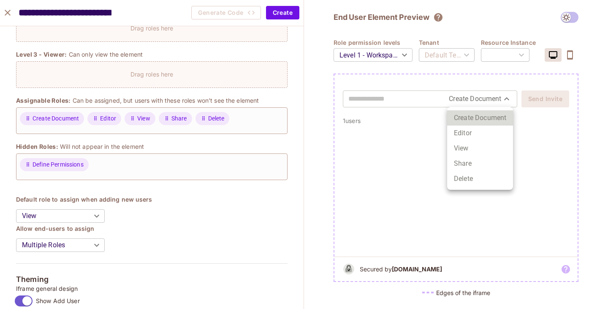
click at [486, 133] on li "Editor" at bounding box center [480, 132] width 66 height 15
type input "******"
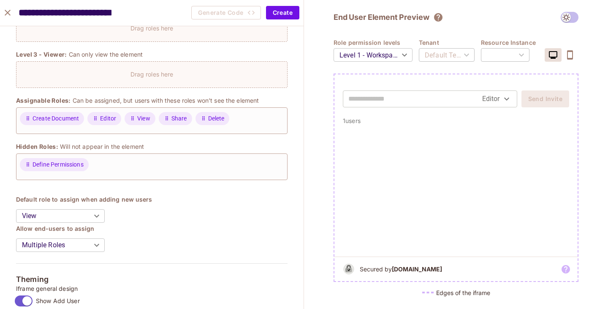
click at [440, 155] on div at bounding box center [455, 191] width 243 height 132
click at [104, 215] on body "Pro P plink Projects Monitoring Settings Default Project Production Home Policy…" at bounding box center [304, 154] width 608 height 309
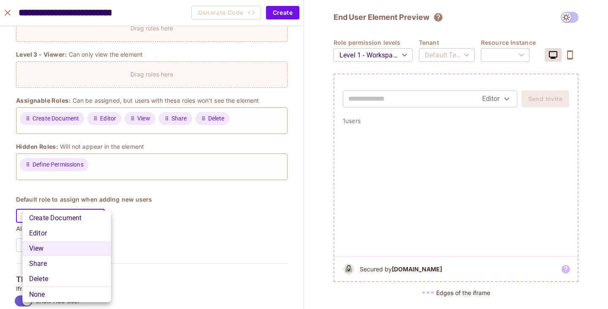
click at [168, 223] on div at bounding box center [304, 154] width 608 height 309
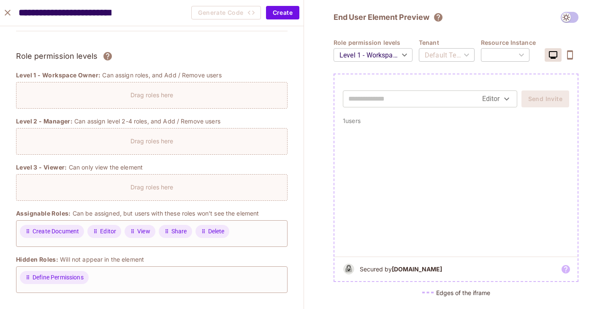
scroll to position [71, 0]
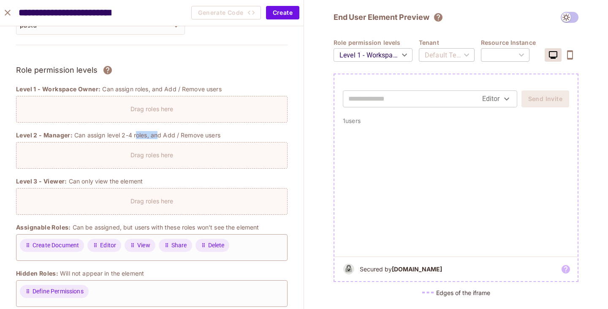
drag, startPoint x: 143, startPoint y: 136, endPoint x: 166, endPoint y: 136, distance: 23.2
click at [166, 136] on p "Can assign level 2-4 roles, and Add / Remove users" at bounding box center [147, 135] width 146 height 8
click at [217, 142] on div "Drag roles here" at bounding box center [152, 155] width 272 height 27
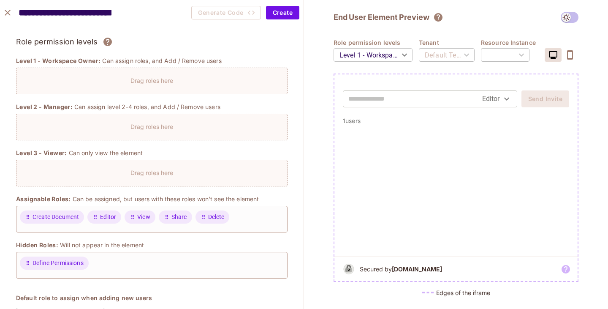
scroll to position [113, 0]
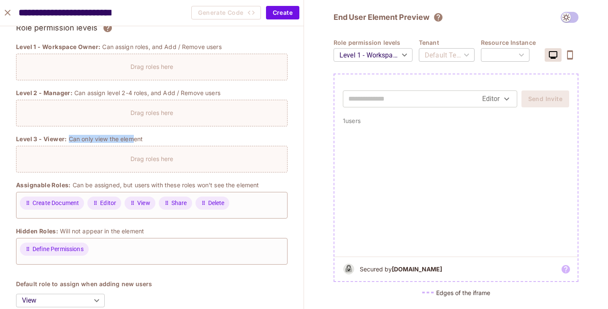
drag, startPoint x: 76, startPoint y: 138, endPoint x: 145, endPoint y: 139, distance: 68.8
click at [143, 139] on p "Can only view the element" at bounding box center [106, 139] width 74 height 8
click at [179, 140] on div "Level 3 - Viewer: Can only view the element" at bounding box center [152, 139] width 272 height 8
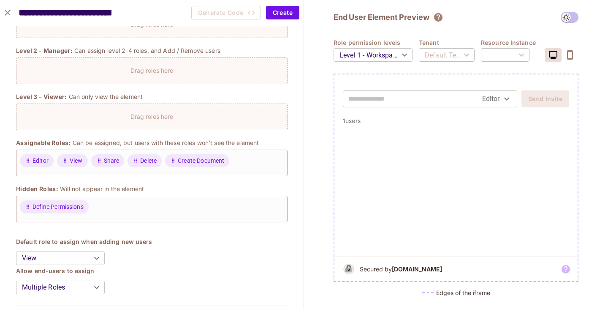
click at [397, 58] on body "Pro P plink Projects Monitoring Settings Default Project Production Home Policy…" at bounding box center [304, 154] width 608 height 309
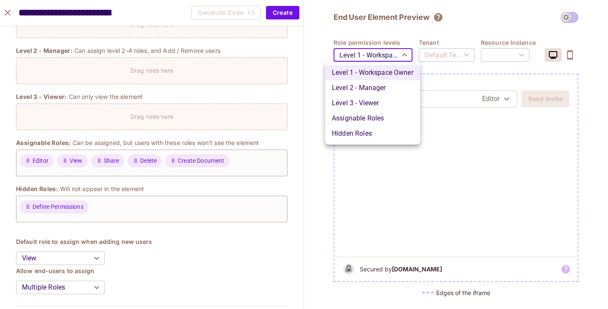
click at [373, 117] on li "Assignable Roles" at bounding box center [372, 118] width 95 height 15
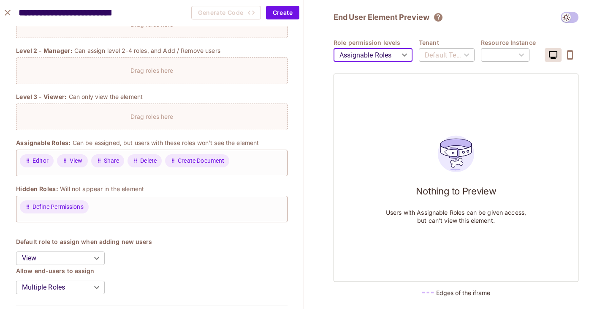
click at [405, 57] on body "Pro P plink Projects Monitoring Settings Default Project Production Home Policy…" at bounding box center [304, 154] width 608 height 309
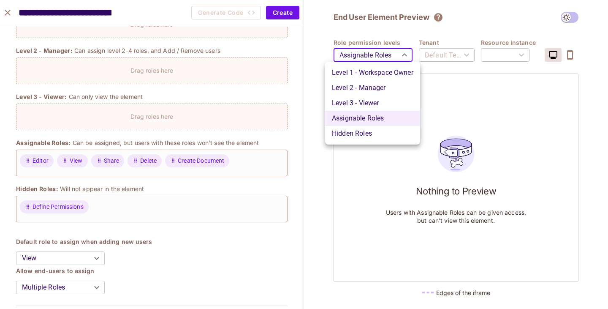
click at [367, 98] on li "Level 3 - Viewer" at bounding box center [372, 102] width 95 height 15
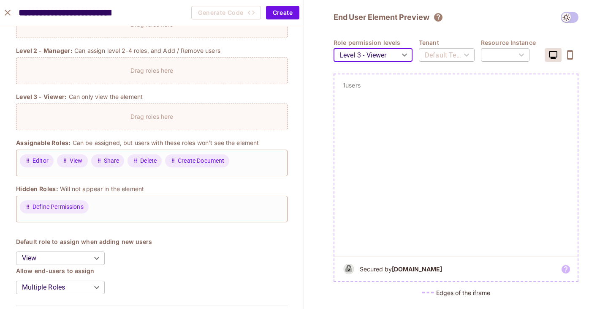
click at [362, 86] on p "1 users" at bounding box center [456, 85] width 226 height 8
click at [397, 53] on body "Pro P plink Projects Monitoring Settings Default Project Production Home Policy…" at bounding box center [304, 154] width 608 height 309
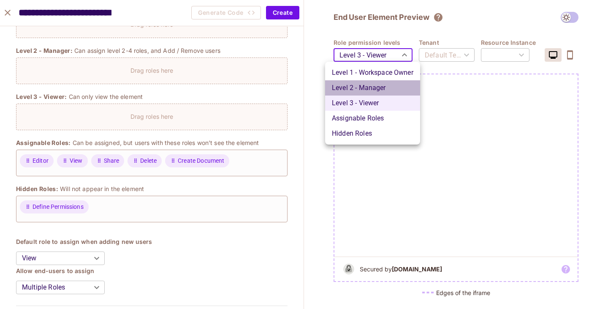
click at [372, 86] on li "Level 2 - Manager" at bounding box center [372, 87] width 95 height 15
type input "*******"
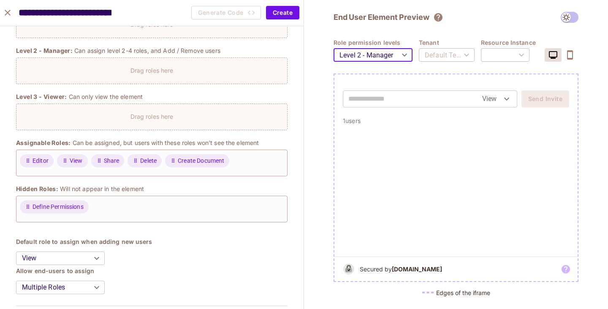
click at [429, 103] on input "text" at bounding box center [415, 99] width 134 height 14
click at [489, 96] on body "Pro P plink Projects Monitoring Settings Default Project Production Home Policy…" at bounding box center [304, 154] width 608 height 309
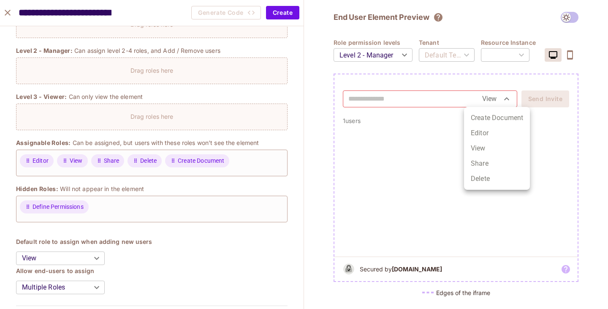
click at [484, 119] on li "Create Document" at bounding box center [497, 117] width 66 height 15
click at [480, 100] on body "Pro P plink Projects Monitoring Settings Default Project Production Home Policy…" at bounding box center [304, 154] width 608 height 309
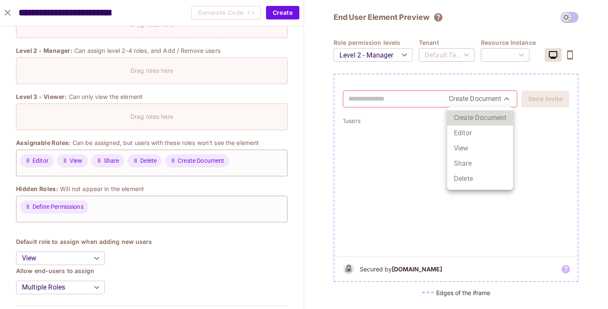
click at [469, 131] on li "Editor" at bounding box center [480, 132] width 66 height 15
type input "******"
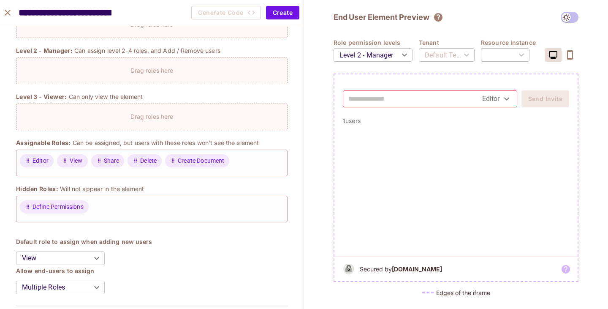
click at [378, 133] on div at bounding box center [455, 191] width 243 height 132
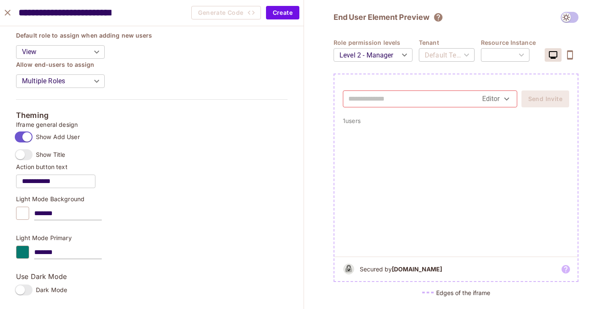
scroll to position [367, 0]
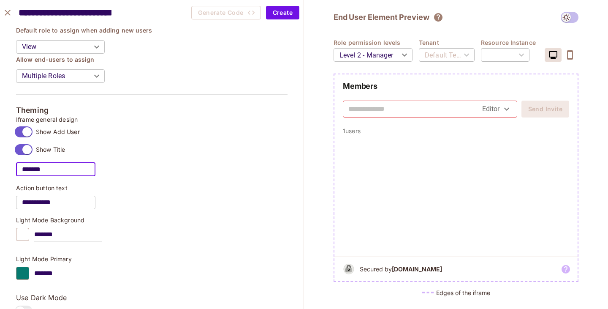
drag, startPoint x: 65, startPoint y: 167, endPoint x: 25, endPoint y: 167, distance: 40.1
click at [25, 167] on input "*******" at bounding box center [55, 170] width 79 height 24
click at [67, 169] on input "*********" at bounding box center [55, 170] width 79 height 24
type input "**********"
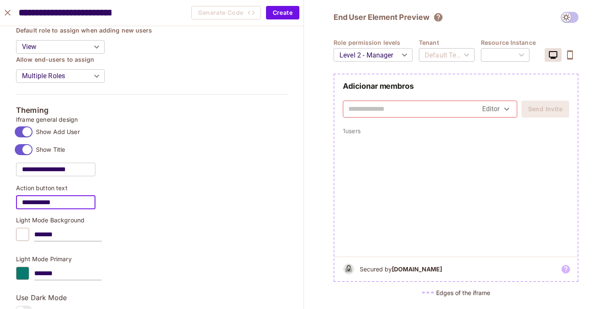
drag, startPoint x: 71, startPoint y: 203, endPoint x: 14, endPoint y: 201, distance: 56.6
click at [14, 201] on div "**********" at bounding box center [152, 165] width 304 height 1011
type input "*"
type input "**********"
click at [161, 183] on div "**********" at bounding box center [152, 171] width 272 height 26
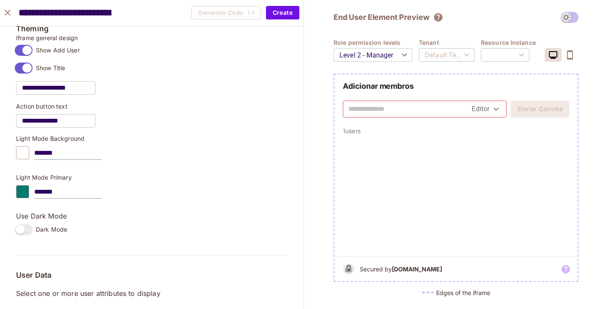
scroll to position [451, 0]
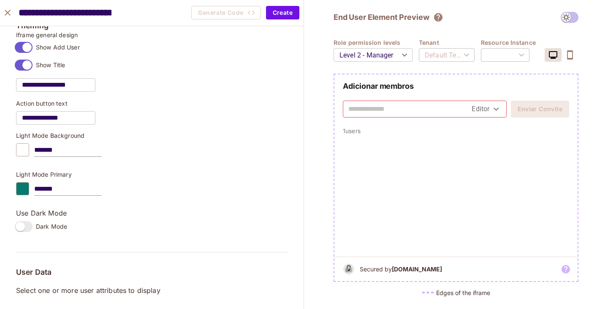
click at [26, 188] on div at bounding box center [22, 188] width 13 height 13
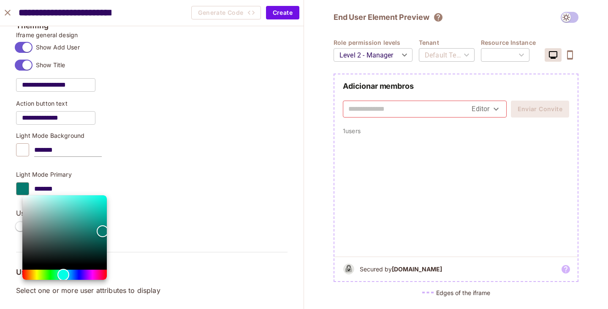
click at [81, 189] on div at bounding box center [304, 154] width 608 height 309
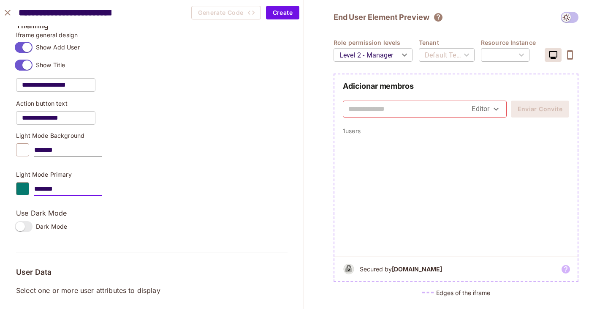
drag, startPoint x: 79, startPoint y: 185, endPoint x: 41, endPoint y: 185, distance: 37.6
click at [41, 185] on input "*******" at bounding box center [68, 189] width 68 height 14
click at [65, 152] on input "*******" at bounding box center [68, 150] width 68 height 14
drag, startPoint x: 65, startPoint y: 152, endPoint x: 36, endPoint y: 152, distance: 29.1
click at [36, 152] on div "*******" at bounding box center [152, 150] width 272 height 14
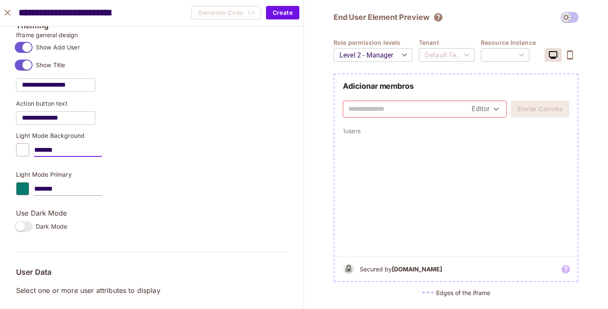
paste input "text"
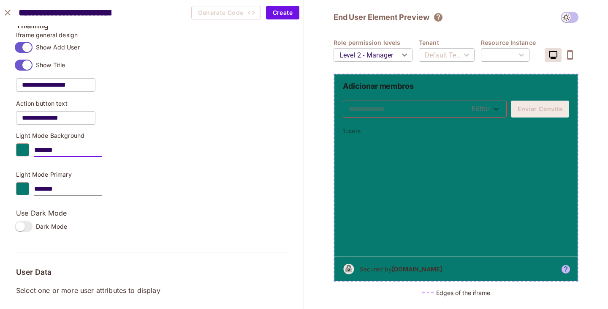
type input "*******"
click at [186, 144] on div "*******" at bounding box center [152, 150] width 272 height 14
click at [29, 190] on div at bounding box center [22, 188] width 13 height 13
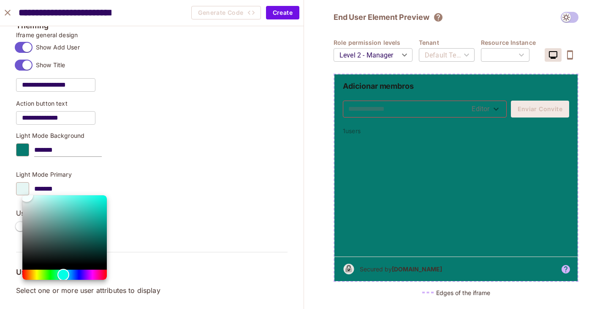
drag, startPoint x: 28, startPoint y: 198, endPoint x: 21, endPoint y: 189, distance: 10.8
click at [21, 189] on div at bounding box center [304, 154] width 608 height 309
type input "*******"
click at [186, 165] on div at bounding box center [304, 154] width 608 height 309
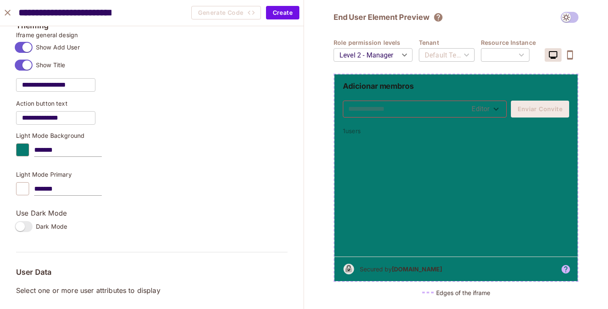
click at [460, 54] on div "Default Tenant" at bounding box center [447, 55] width 56 height 24
click at [510, 55] on div "​" at bounding box center [505, 55] width 49 height 24
click at [29, 147] on div at bounding box center [22, 149] width 13 height 13
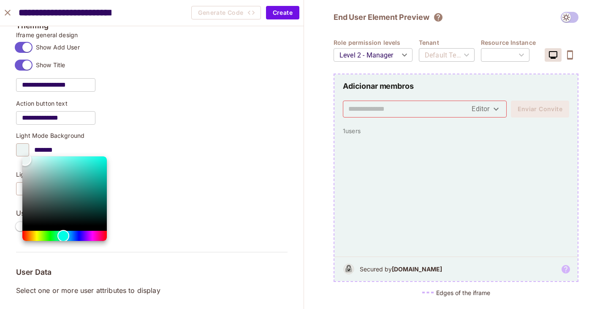
type input "*******"
drag, startPoint x: 30, startPoint y: 166, endPoint x: 25, endPoint y: 159, distance: 9.0
click at [25, 159] on div "Color" at bounding box center [64, 190] width 84 height 69
click at [168, 136] on div at bounding box center [304, 154] width 608 height 309
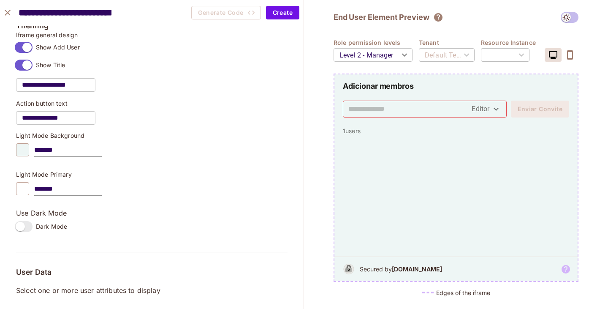
click at [207, 121] on div "**********" at bounding box center [152, 78] width 272 height 93
click at [28, 188] on div at bounding box center [22, 188] width 13 height 13
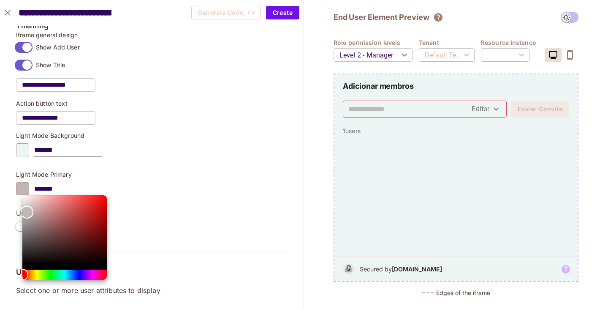
drag, startPoint x: 27, startPoint y: 212, endPoint x: 24, endPoint y: 207, distance: 5.7
click at [25, 209] on div "Color" at bounding box center [64, 229] width 84 height 69
click at [76, 185] on div at bounding box center [304, 154] width 608 height 309
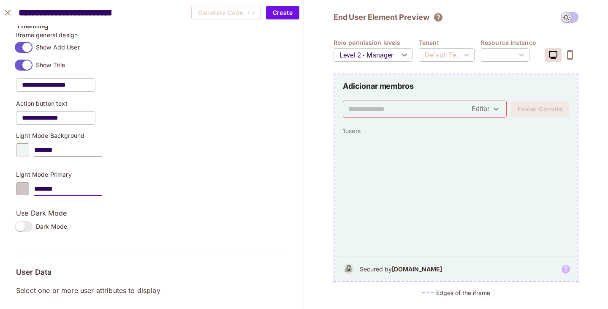
drag, startPoint x: 68, startPoint y: 185, endPoint x: 43, endPoint y: 186, distance: 25.8
click at [43, 186] on input "*******" at bounding box center [68, 189] width 68 height 14
paste input "text"
type input "*******"
click at [125, 190] on div "*******" at bounding box center [152, 189] width 272 height 14
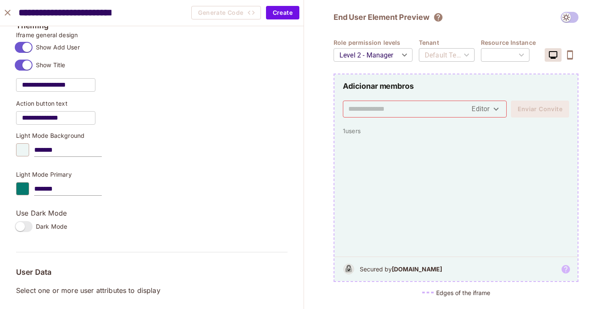
click at [40, 222] on label "Dark Mode" at bounding box center [39, 226] width 56 height 18
click at [29, 148] on div at bounding box center [22, 149] width 13 height 13
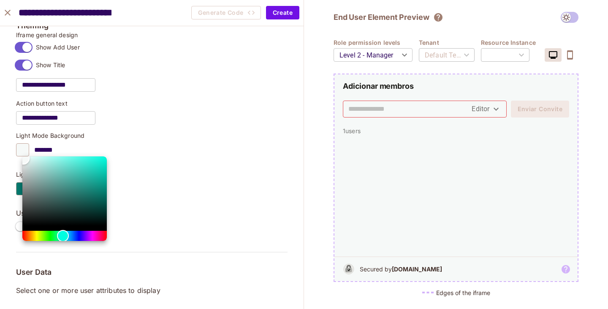
click at [23, 158] on div "Color" at bounding box center [23, 158] width 13 height 13
click at [163, 141] on div at bounding box center [304, 154] width 608 height 309
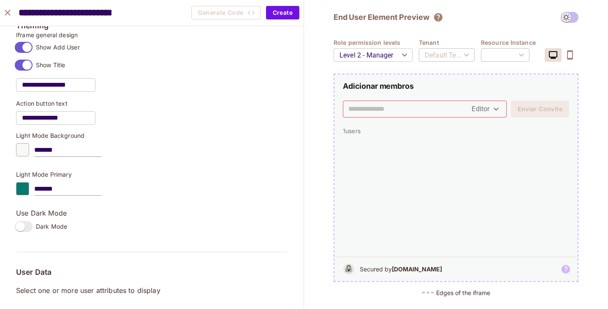
click at [29, 145] on div at bounding box center [22, 149] width 13 height 13
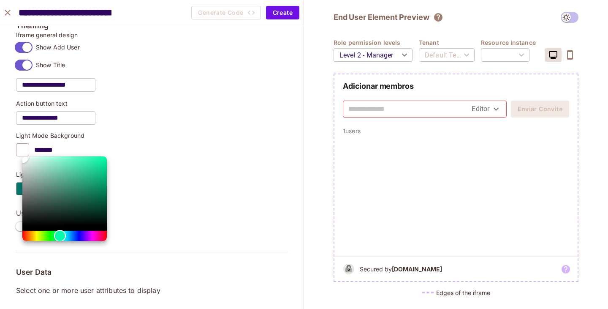
type input "*******"
drag, startPoint x: 23, startPoint y: 158, endPoint x: 11, endPoint y: 138, distance: 23.5
click at [11, 138] on div at bounding box center [304, 154] width 608 height 309
click at [159, 136] on div at bounding box center [304, 154] width 608 height 309
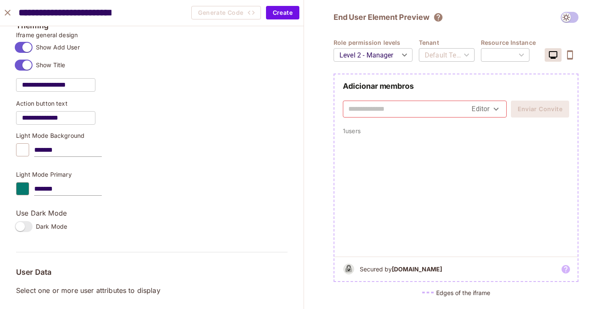
click at [304, 212] on div "**********" at bounding box center [152, 154] width 304 height 309
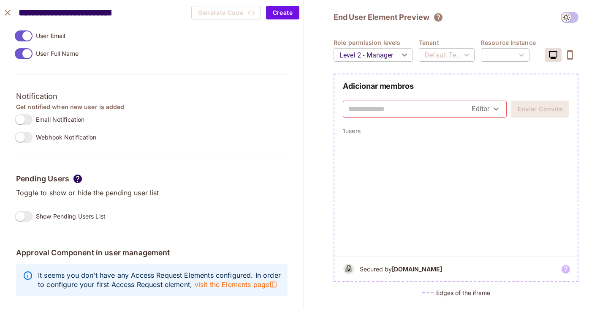
scroll to position [744, 0]
click at [43, 212] on span "Show Pending Users List" at bounding box center [71, 216] width 70 height 8
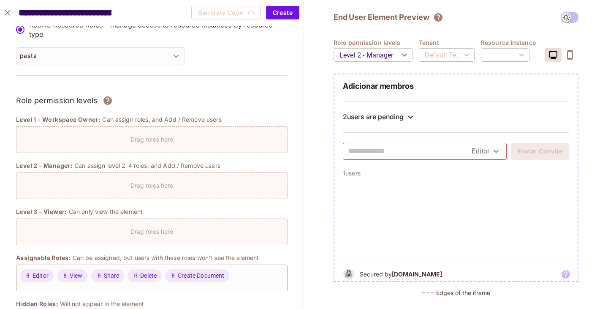
scroll to position [0, 0]
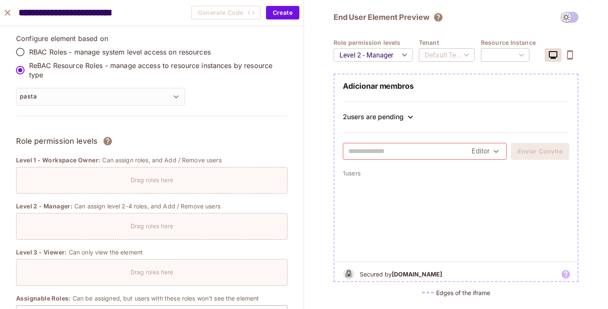
click at [133, 14] on div "**********" at bounding box center [152, 13] width 304 height 26
click at [110, 12] on input "**********" at bounding box center [65, 12] width 93 height 17
type input "**********"
click at [281, 11] on button "Create" at bounding box center [282, 13] width 33 height 14
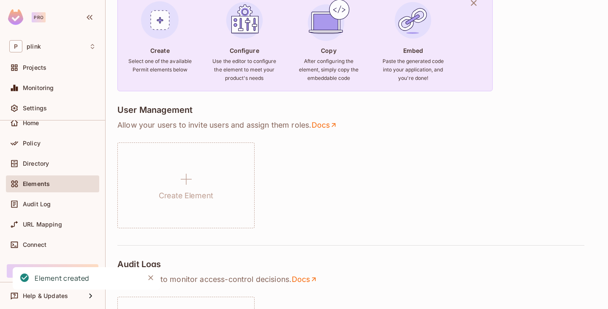
type input "******"
type input "**********"
type input "*******"
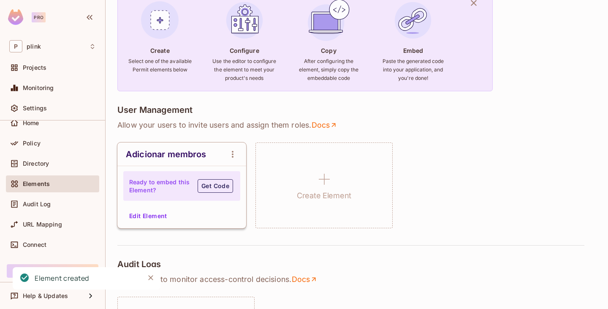
click at [217, 186] on button "Get Code" at bounding box center [215, 186] width 35 height 14
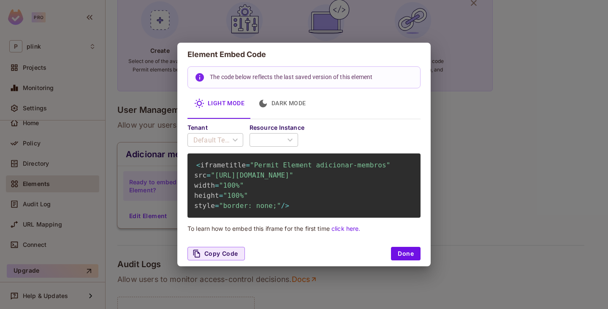
click at [293, 135] on div "​" at bounding box center [274, 140] width 49 height 24
click at [288, 128] on div "​" at bounding box center [274, 140] width 49 height 24
click at [225, 131] on div "Default Tenant" at bounding box center [215, 140] width 56 height 24
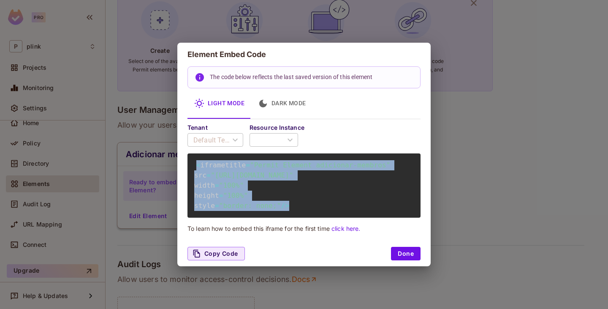
drag, startPoint x: 200, startPoint y: 154, endPoint x: 285, endPoint y: 212, distance: 103.3
click at [285, 212] on div "< iframe title = "Permit Element adicionar-membros" src = "[URL][DOMAIN_NAME]" …" at bounding box center [303, 185] width 233 height 64
copy code "< iframe title = "Permit Element adicionar-membros" src = "[URL][DOMAIN_NAME]" …"
click at [399, 260] on button "Done" at bounding box center [406, 254] width 30 height 14
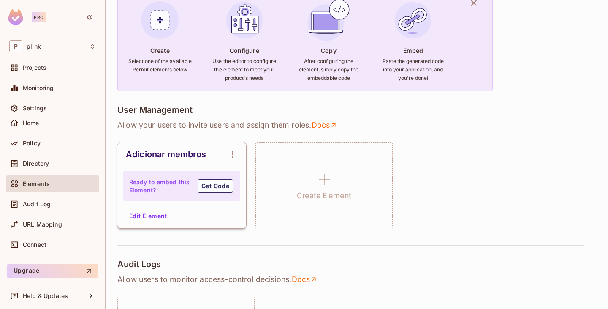
scroll to position [127, 0]
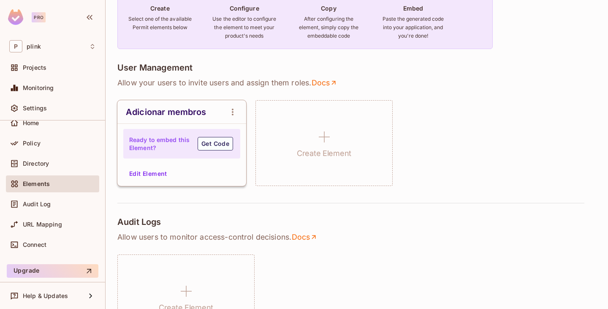
click at [290, 202] on div "User Management Allow your users to invite users and assign them roles . Docs A…" at bounding box center [356, 132] width 479 height 141
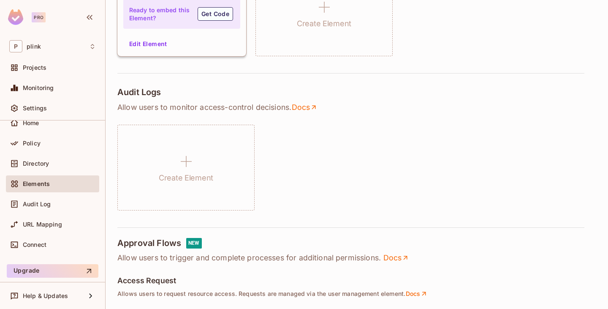
scroll to position [253, 0]
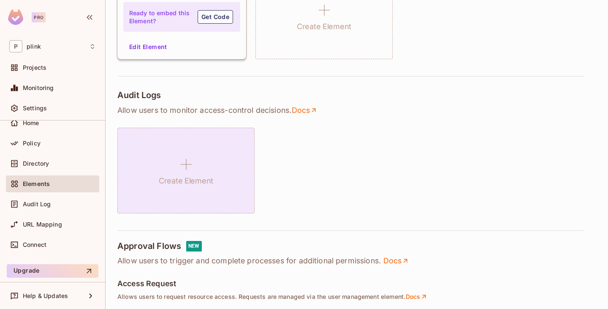
click at [198, 204] on div "Create Element" at bounding box center [185, 171] width 137 height 86
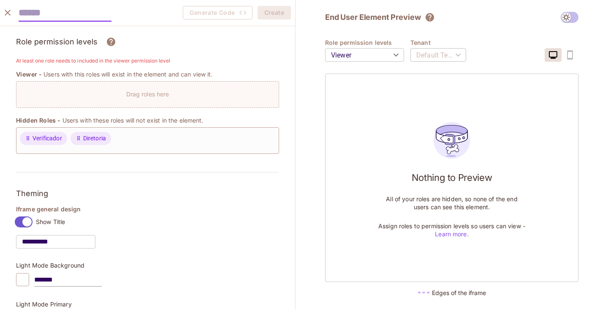
click at [10, 12] on icon "close" at bounding box center [8, 13] width 10 height 10
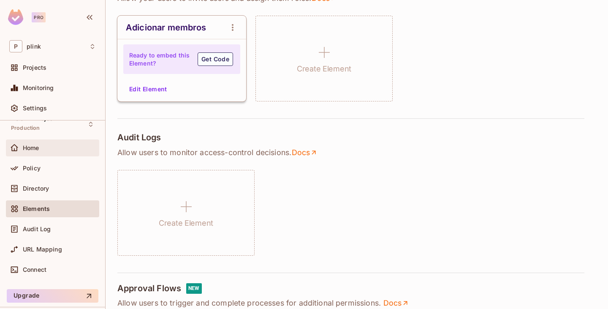
scroll to position [0, 0]
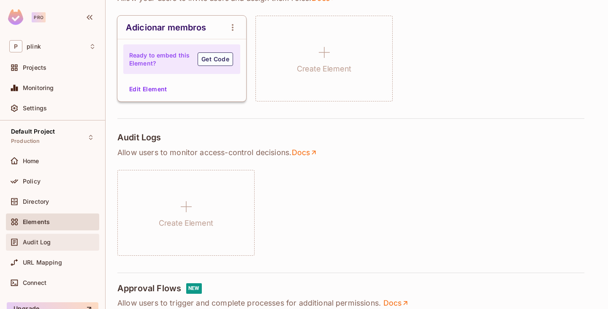
click at [34, 237] on div "Audit Log" at bounding box center [52, 242] width 87 height 10
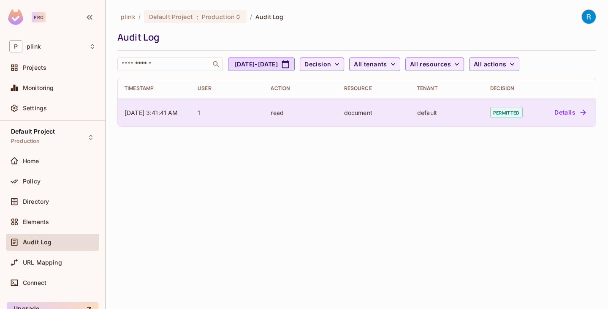
click at [261, 113] on td "1" at bounding box center [227, 112] width 73 height 28
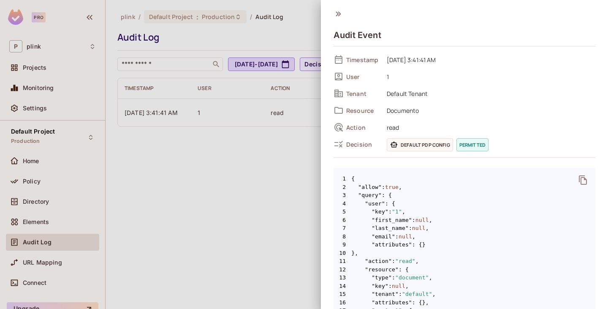
click at [269, 158] on div at bounding box center [304, 154] width 608 height 309
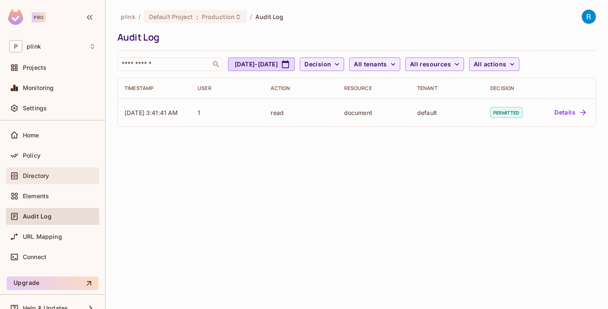
scroll to position [38, 0]
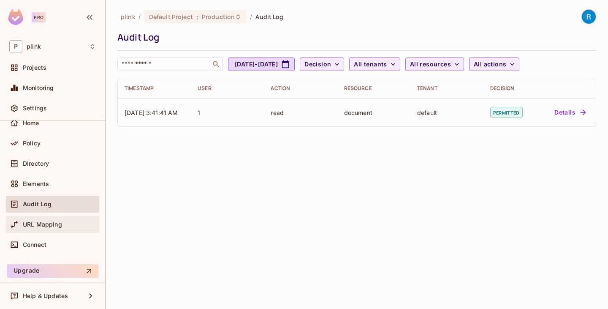
click at [47, 225] on span "URL Mapping" at bounding box center [42, 224] width 39 height 7
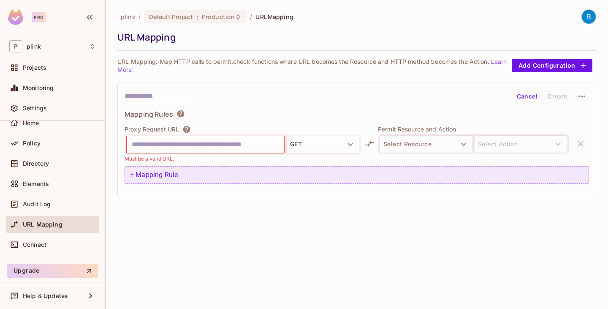
click at [131, 178] on div "+ Mapping Rule" at bounding box center [357, 175] width 464 height 18
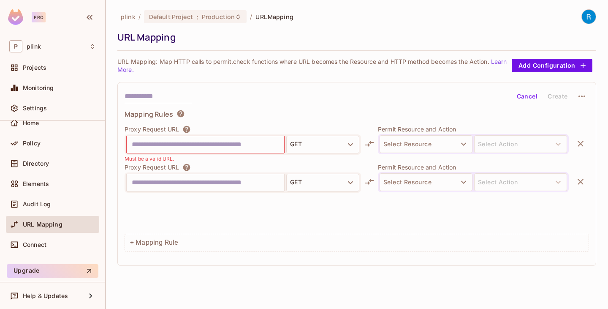
click at [579, 181] on icon "button" at bounding box center [581, 182] width 6 height 6
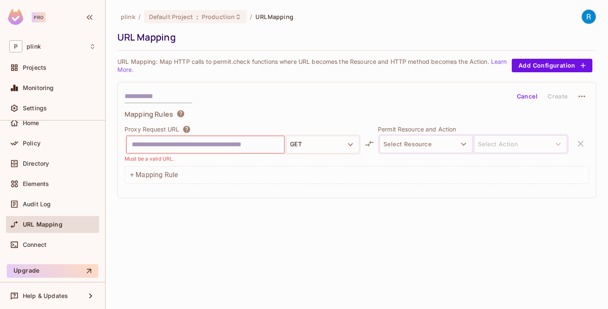
click at [464, 140] on icon "button" at bounding box center [464, 144] width 10 height 10
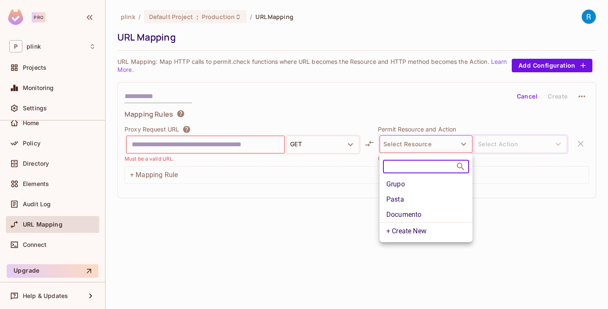
click at [407, 198] on li "Pasta" at bounding box center [426, 199] width 93 height 15
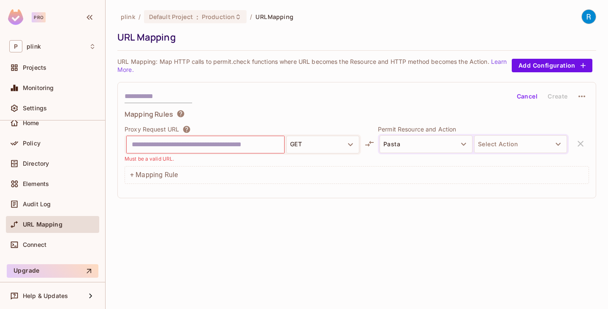
click at [242, 143] on input "text" at bounding box center [205, 145] width 147 height 14
click at [337, 147] on button "GET" at bounding box center [322, 145] width 73 height 18
click at [307, 117] on div at bounding box center [304, 154] width 608 height 309
click at [528, 62] on button "Add Configuration" at bounding box center [552, 66] width 81 height 14
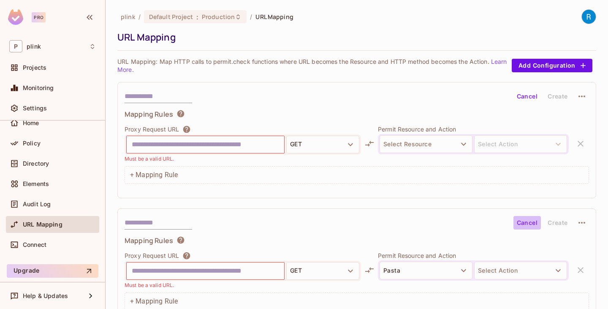
click at [516, 221] on button "Cancel" at bounding box center [526, 223] width 27 height 14
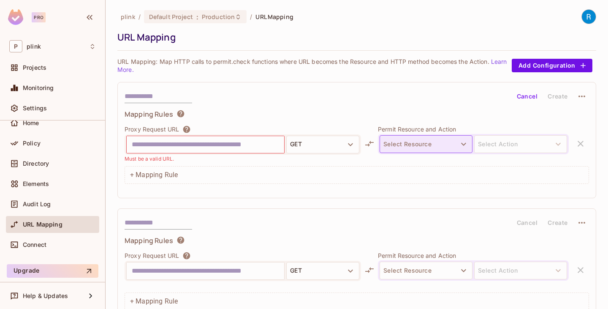
click at [450, 142] on button "Select Resource" at bounding box center [426, 144] width 93 height 18
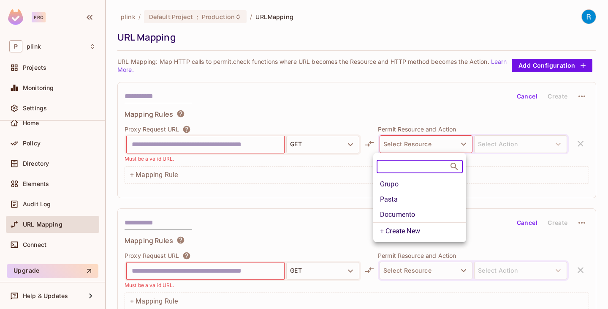
click at [262, 197] on div at bounding box center [304, 154] width 608 height 309
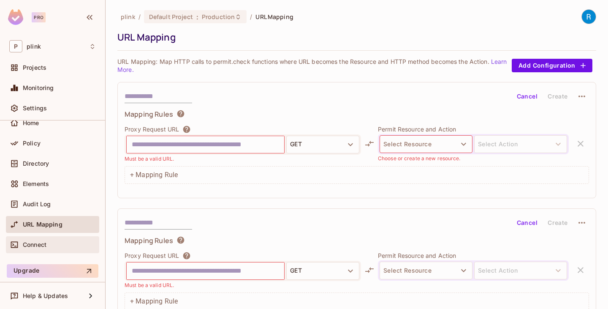
click at [41, 244] on span "Connect" at bounding box center [35, 244] width 24 height 7
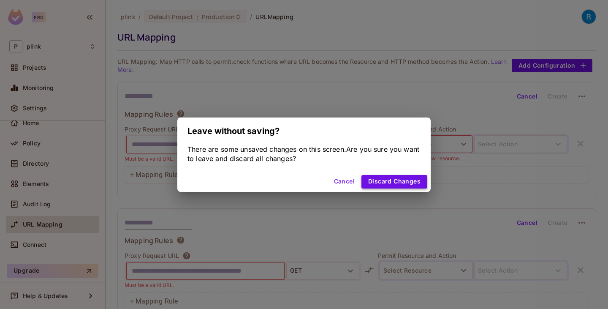
click at [402, 180] on button "Discard Changes" at bounding box center [394, 182] width 66 height 14
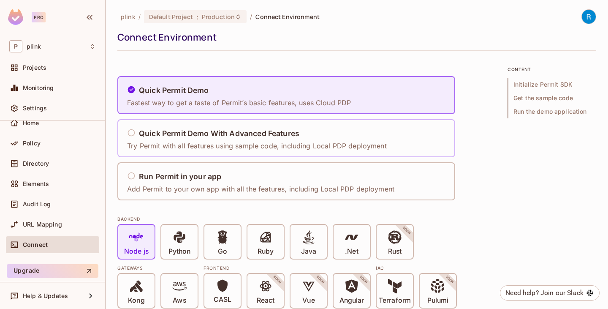
click at [174, 144] on p "Try Permit with all features using sample code, including Local PDP deployment" at bounding box center [257, 145] width 260 height 9
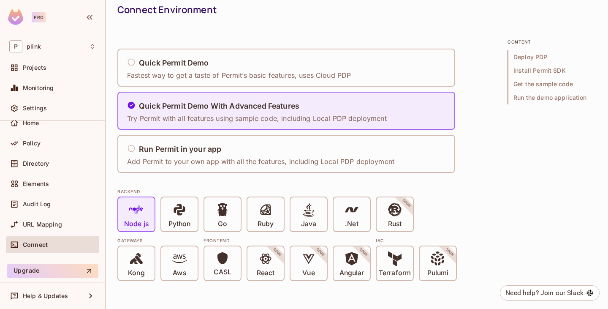
scroll to position [42, 0]
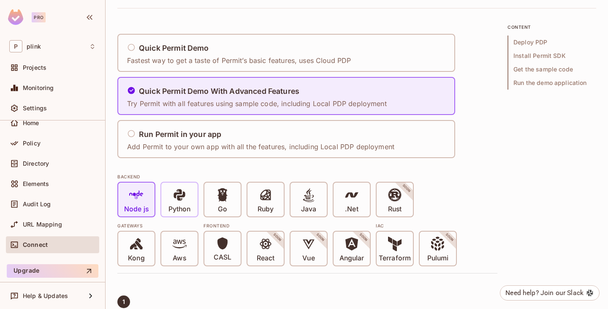
click at [169, 200] on span "Python" at bounding box center [179, 200] width 22 height 26
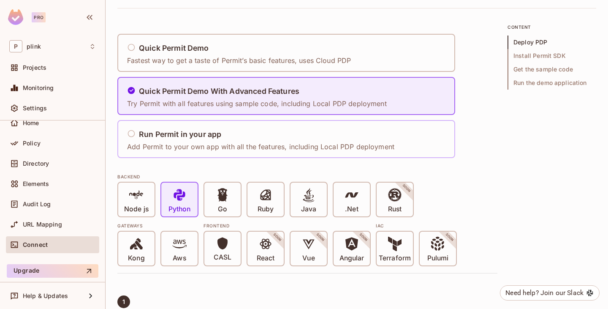
click at [147, 143] on p "Add Permit to your own app with all the features, including Local PDP deployment" at bounding box center [260, 146] width 267 height 9
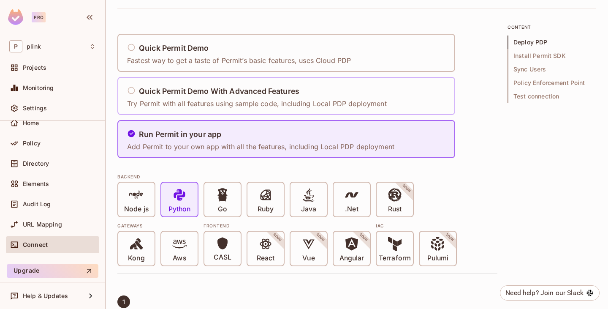
click at [160, 99] on p "Try Permit with all features using sample code, including Local PDP deployment" at bounding box center [257, 103] width 260 height 9
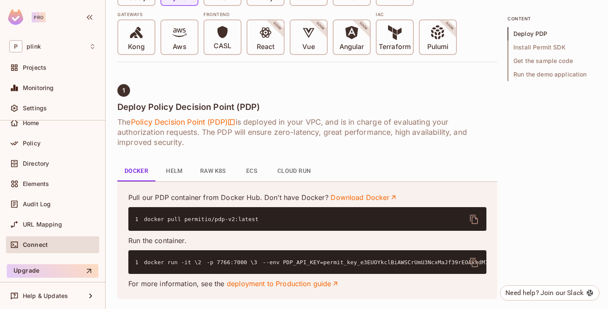
scroll to position [296, 0]
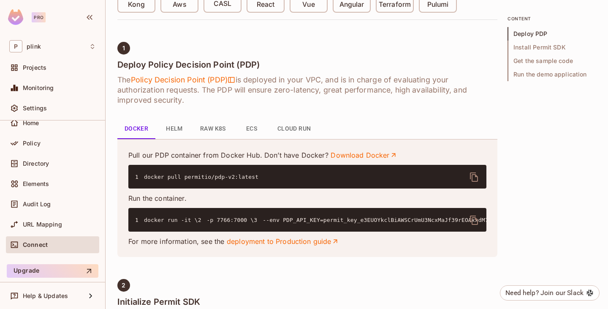
click at [172, 132] on button "Helm" at bounding box center [174, 129] width 38 height 20
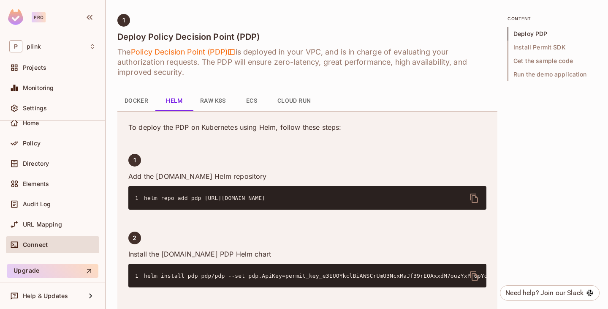
scroll to position [338, 0]
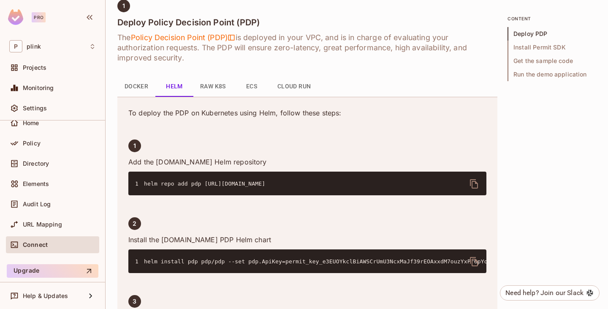
click at [211, 87] on button "Raw K8s" at bounding box center [212, 86] width 39 height 20
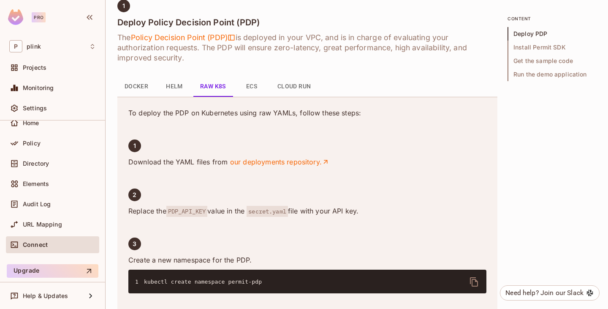
click at [253, 84] on button "ECS" at bounding box center [252, 86] width 38 height 20
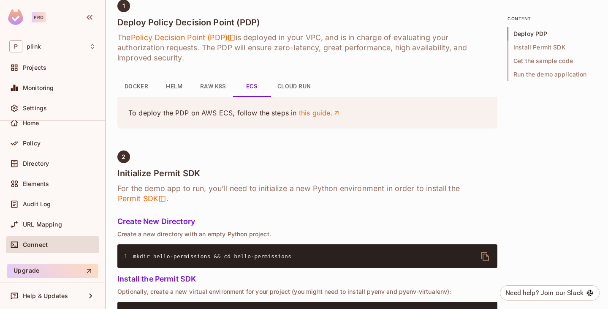
click at [295, 78] on button "Cloud Run" at bounding box center [294, 86] width 47 height 20
click at [136, 88] on button "Docker" at bounding box center [136, 86] width 38 height 20
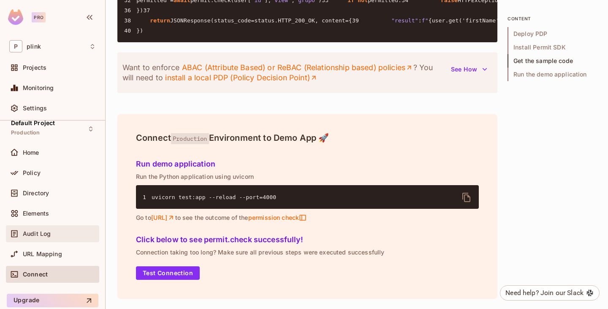
scroll to position [0, 0]
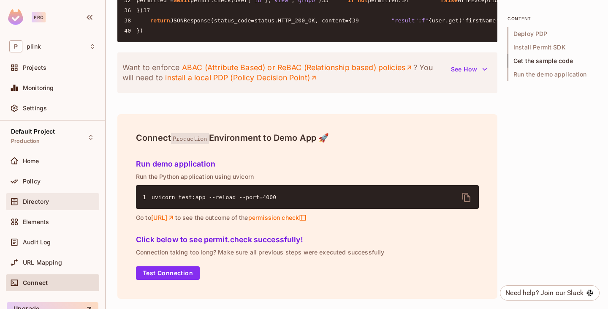
click at [35, 199] on span "Directory" at bounding box center [36, 201] width 26 height 7
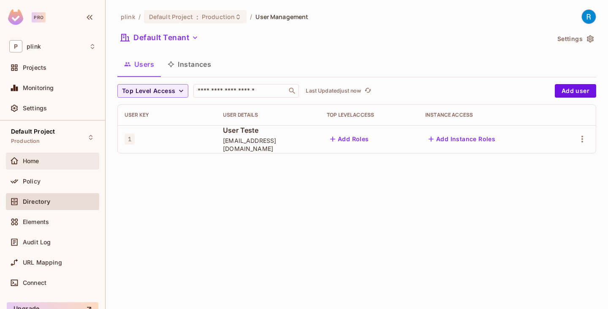
click at [33, 162] on span "Home" at bounding box center [31, 161] width 16 height 7
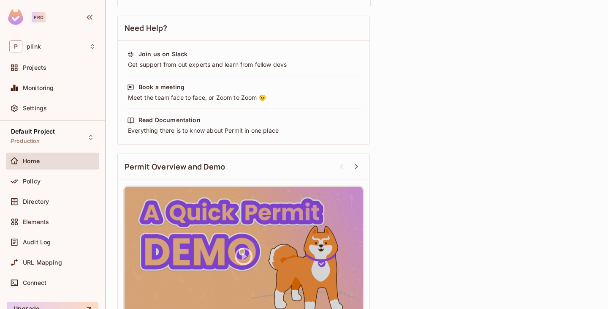
scroll to position [293, 0]
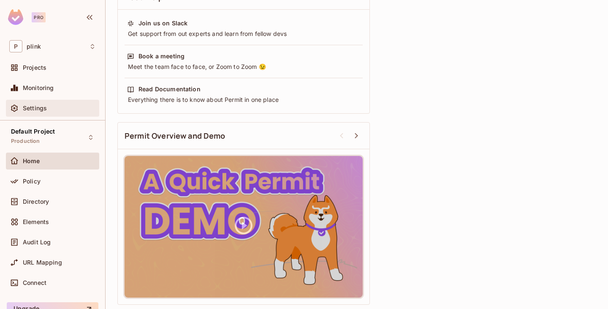
click at [33, 106] on span "Settings" at bounding box center [35, 108] width 24 height 7
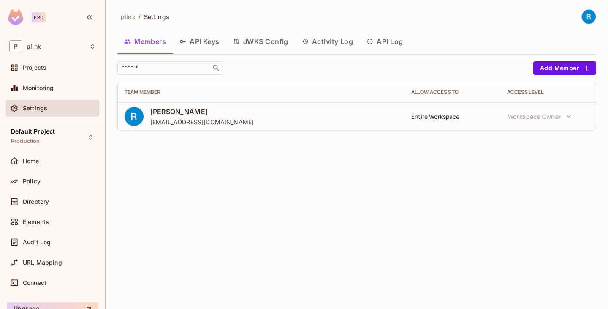
click at [219, 38] on button "API Keys" at bounding box center [200, 41] width 54 height 21
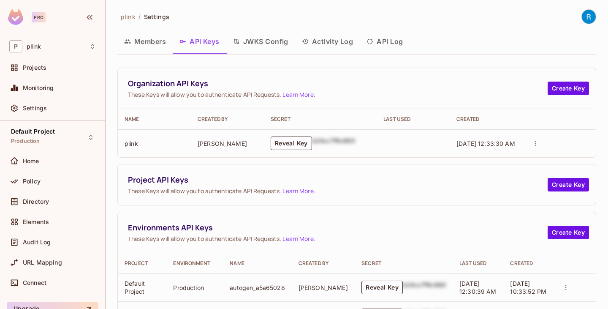
click at [275, 37] on button "JWKS Config" at bounding box center [260, 41] width 69 height 21
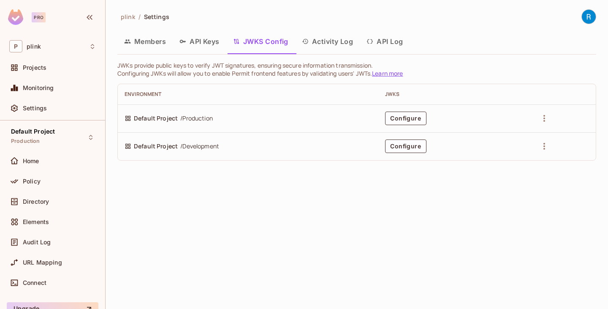
click at [337, 41] on button "Activity Log" at bounding box center [327, 41] width 65 height 21
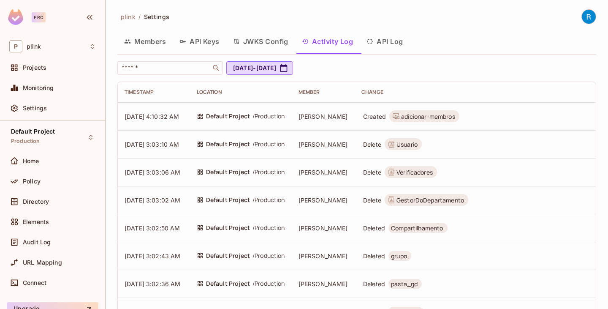
click at [399, 117] on icon at bounding box center [396, 115] width 7 height 5
click at [264, 115] on span "/ Production" at bounding box center [269, 115] width 33 height 9
click at [383, 44] on button "API Log" at bounding box center [385, 41] width 50 height 21
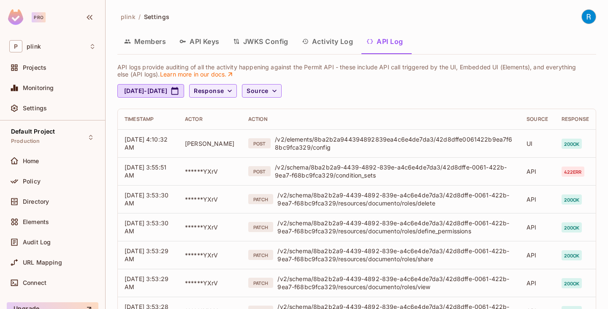
click at [582, 15] on img at bounding box center [589, 17] width 14 height 14
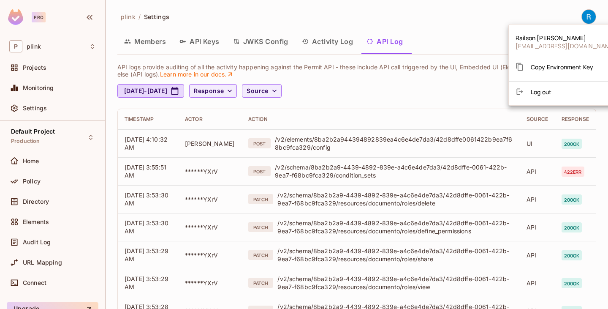
click at [450, 29] on div at bounding box center [304, 154] width 608 height 309
